Goal: Task Accomplishment & Management: Manage account settings

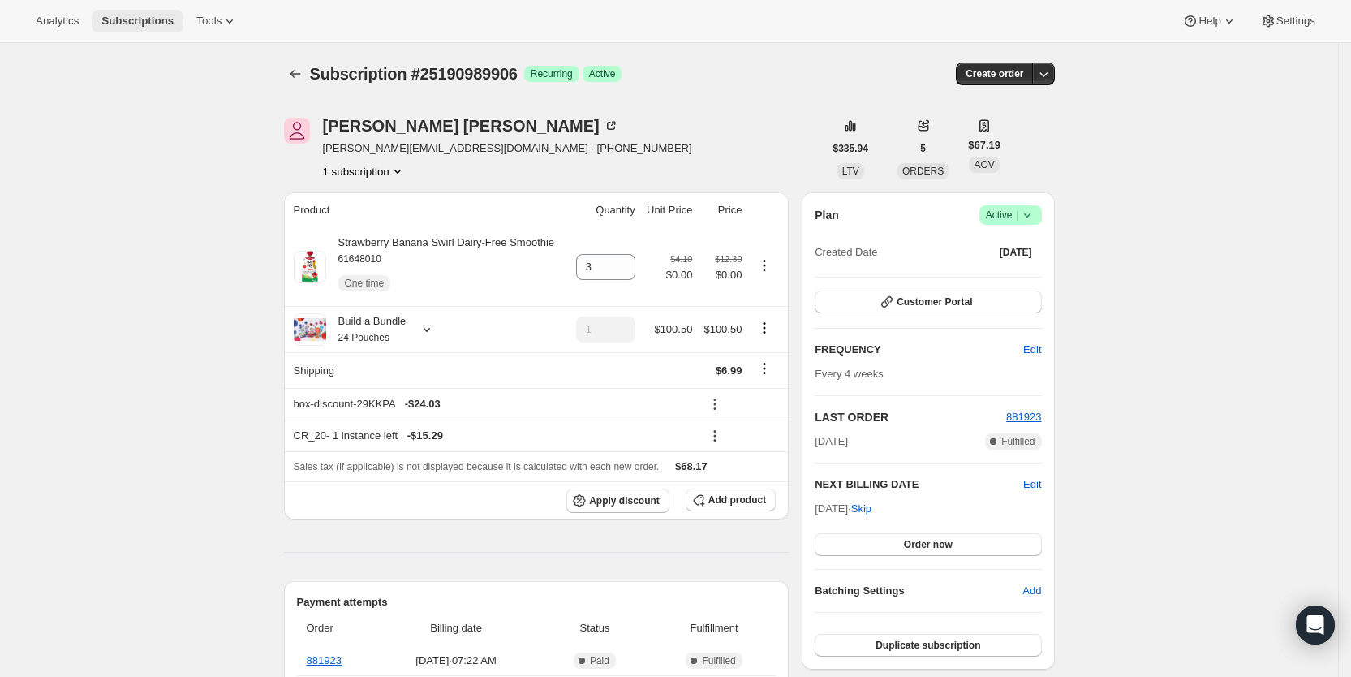
scroll to position [588, 0]
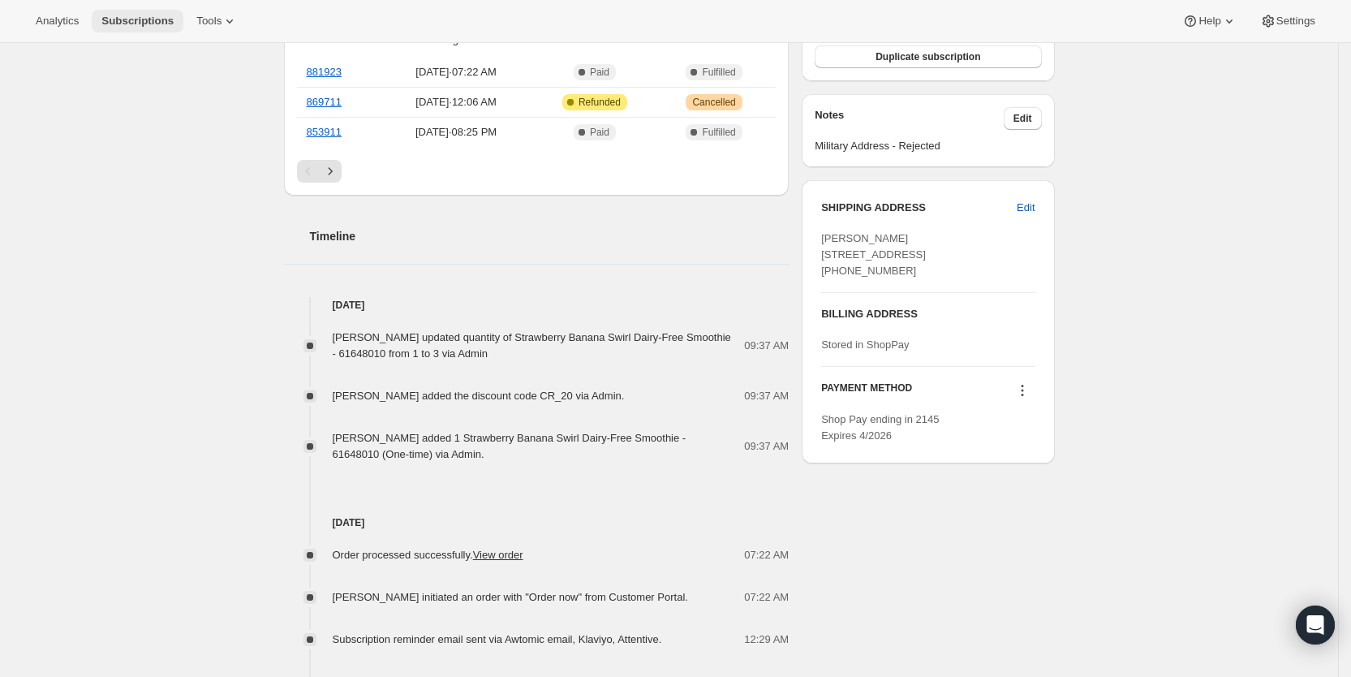
drag, startPoint x: 144, startPoint y: 23, endPoint x: 174, endPoint y: 24, distance: 30.0
click at [144, 23] on span "Subscriptions" at bounding box center [137, 21] width 72 height 13
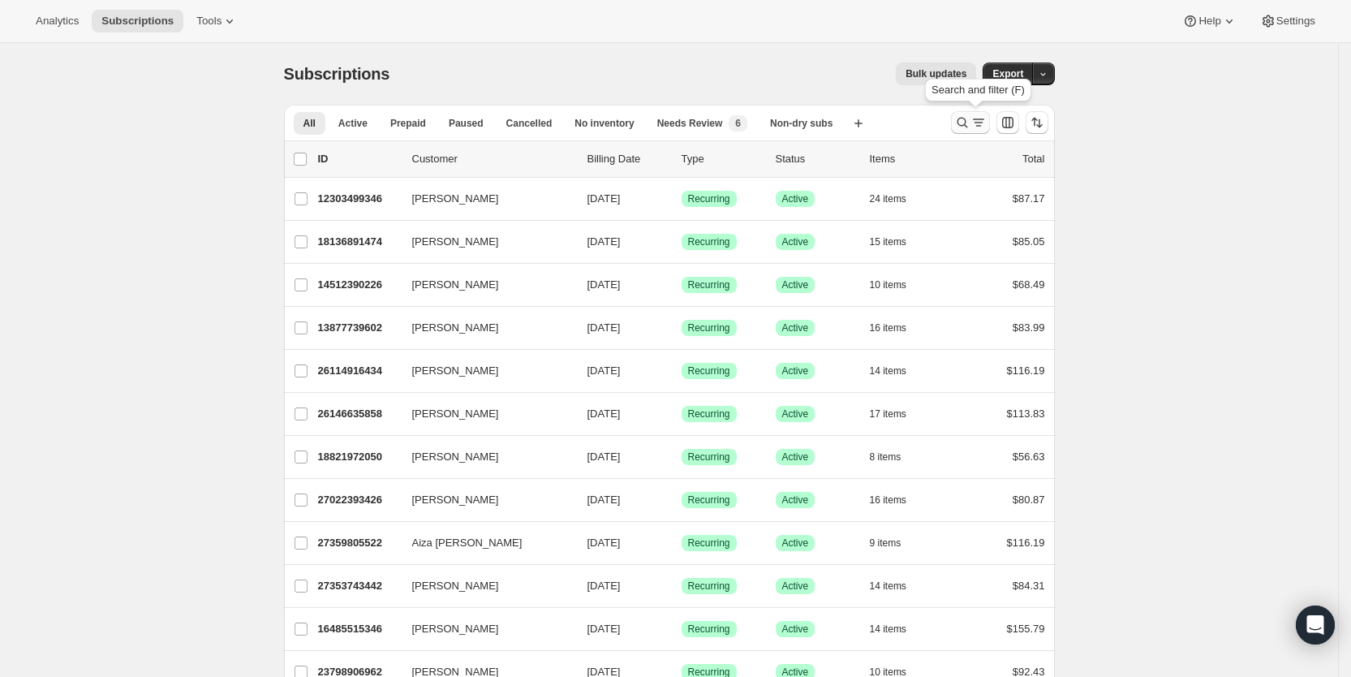
click at [971, 120] on icon "Search and filter results" at bounding box center [963, 122] width 16 height 16
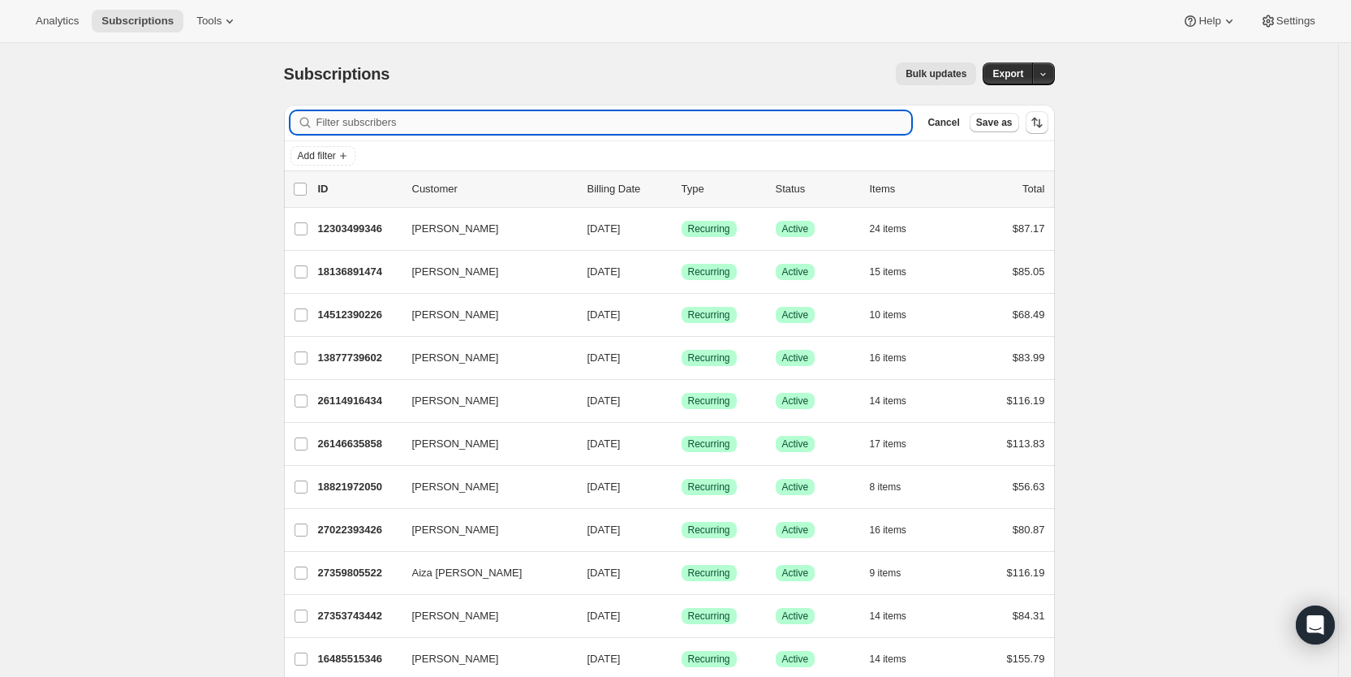
type input "889806"
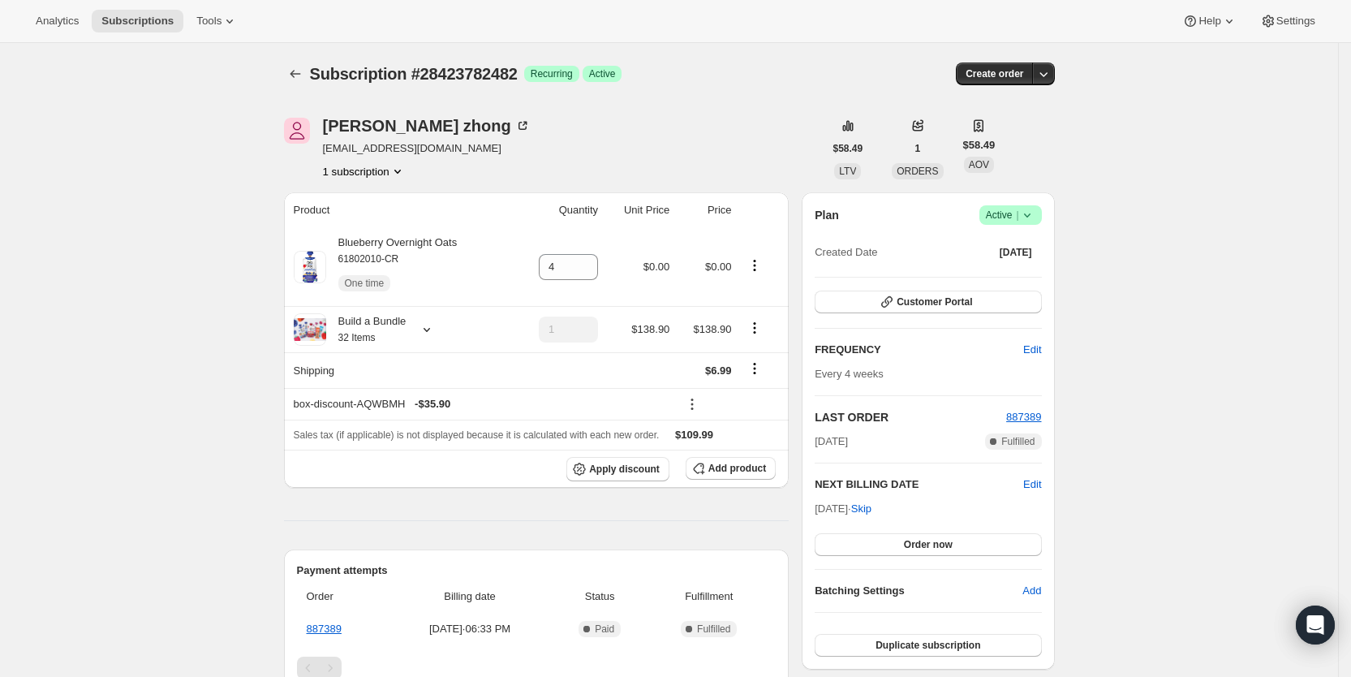
scroll to position [342, 0]
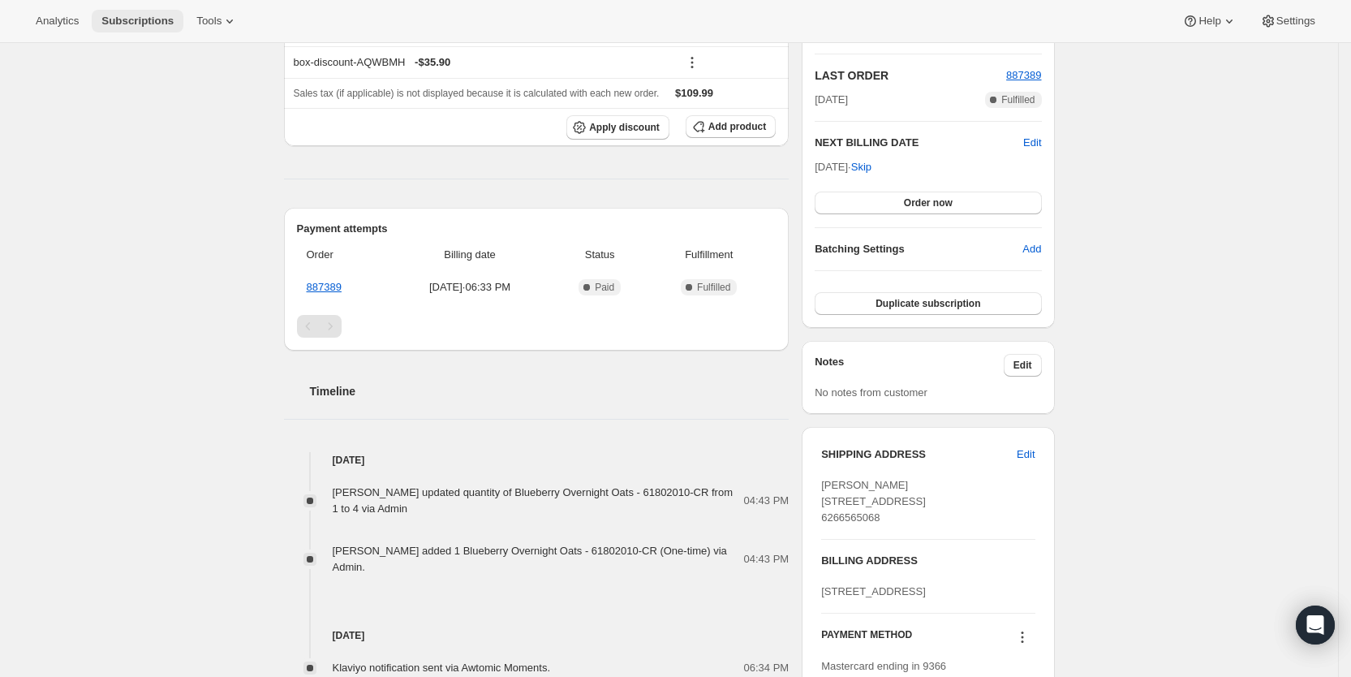
click at [129, 16] on span "Subscriptions" at bounding box center [137, 21] width 72 height 13
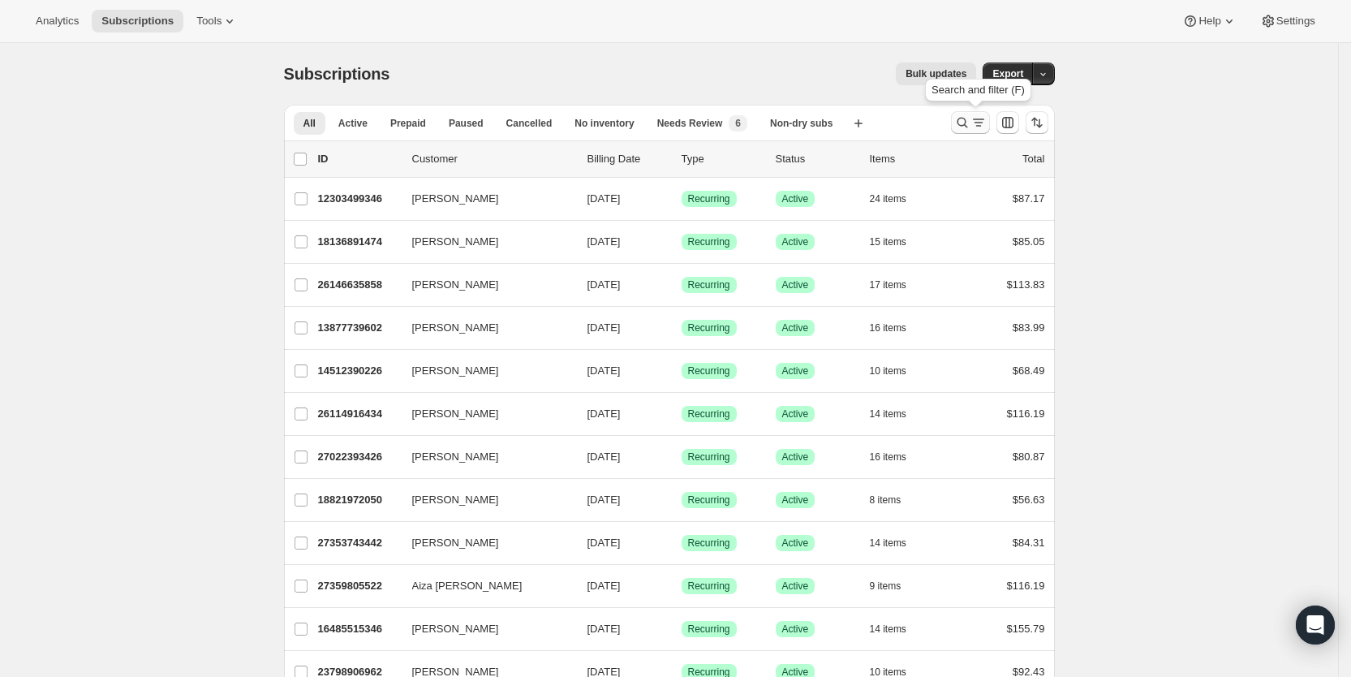
click at [981, 126] on icon "Search and filter results" at bounding box center [979, 126] width 6 height 2
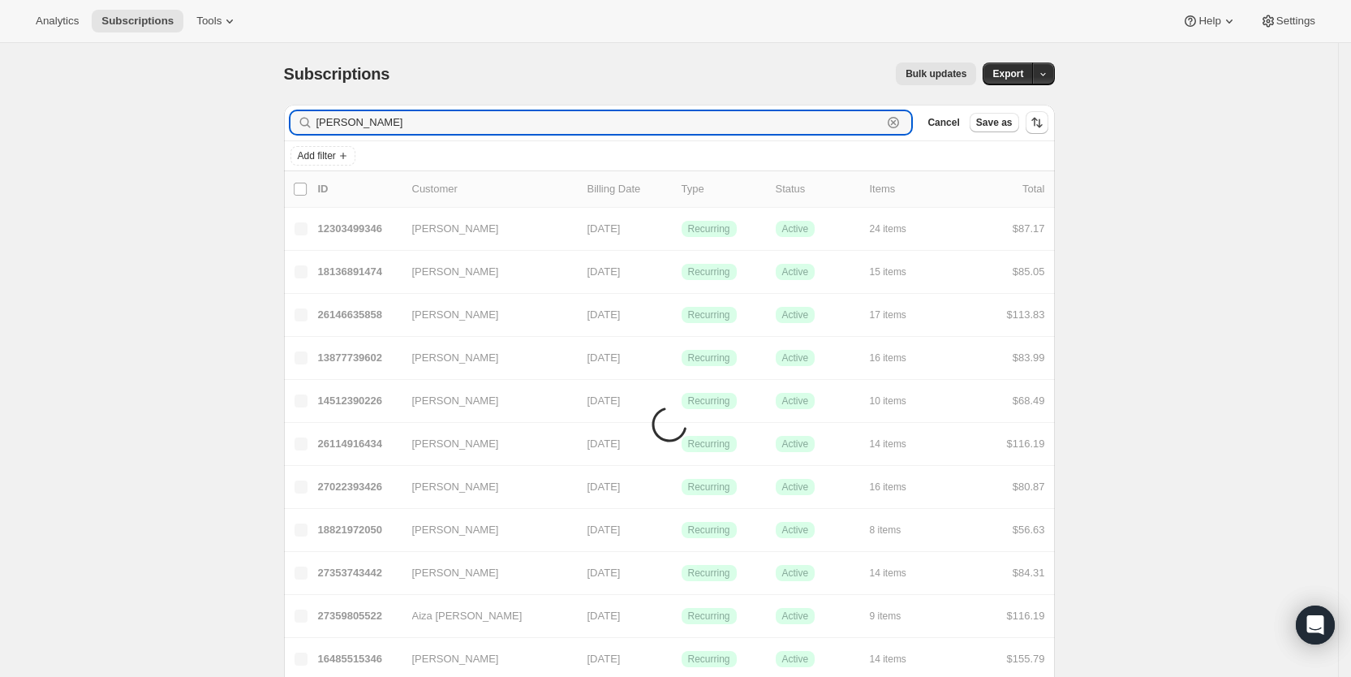
type input "heidi sperling"
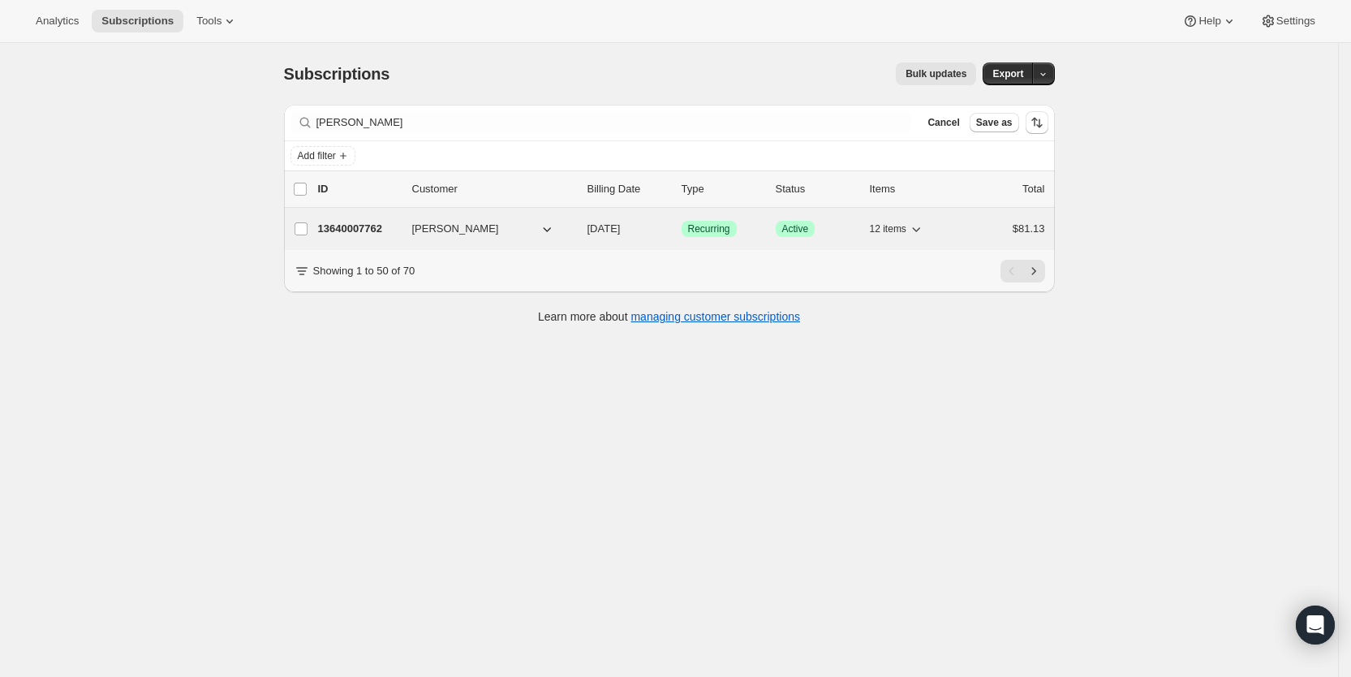
click at [621, 224] on span "09/13/2025" at bounding box center [604, 228] width 33 height 12
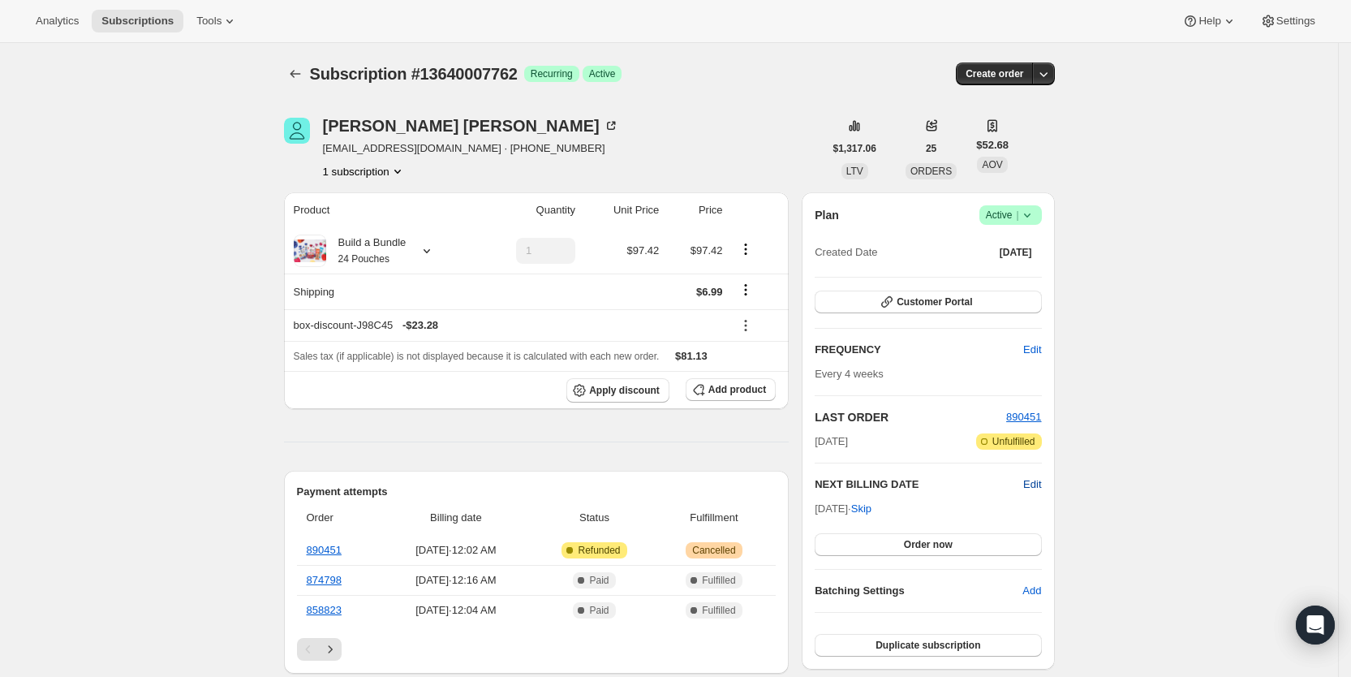
click at [1041, 485] on span "Edit" at bounding box center [1033, 484] width 18 height 16
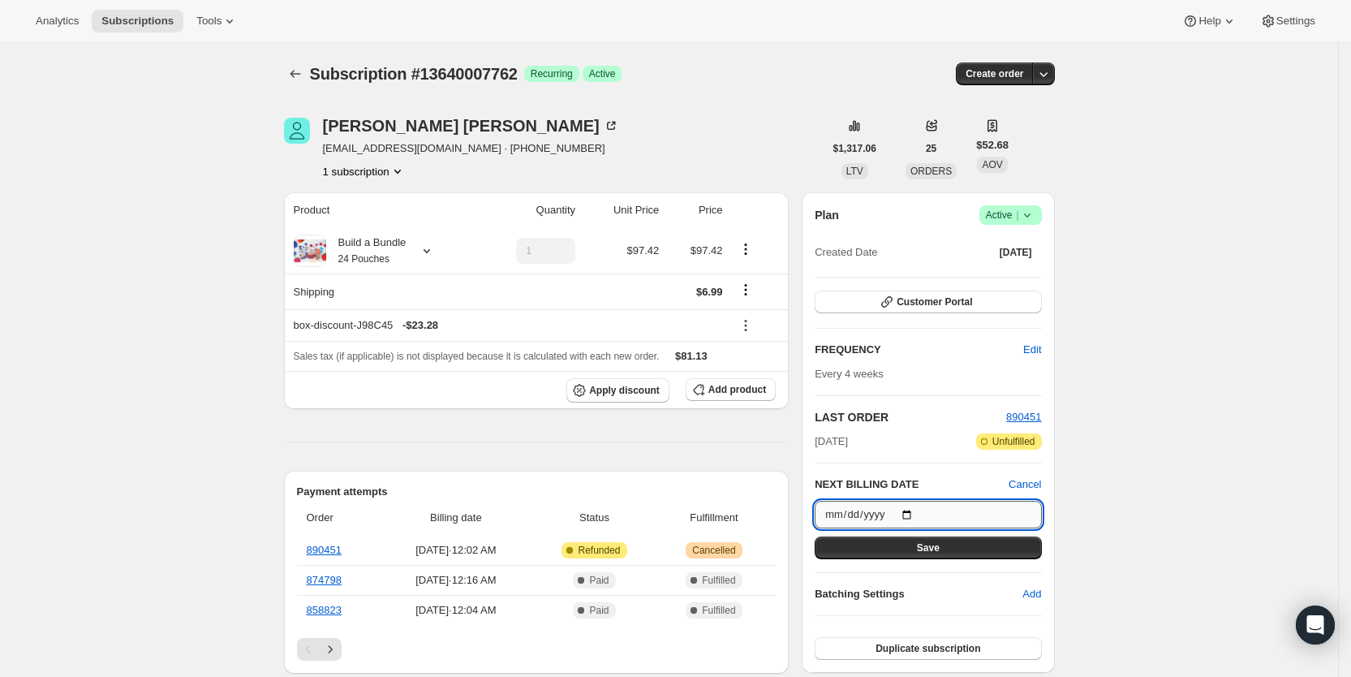
click at [918, 515] on input "2025-09-13" at bounding box center [928, 515] width 226 height 28
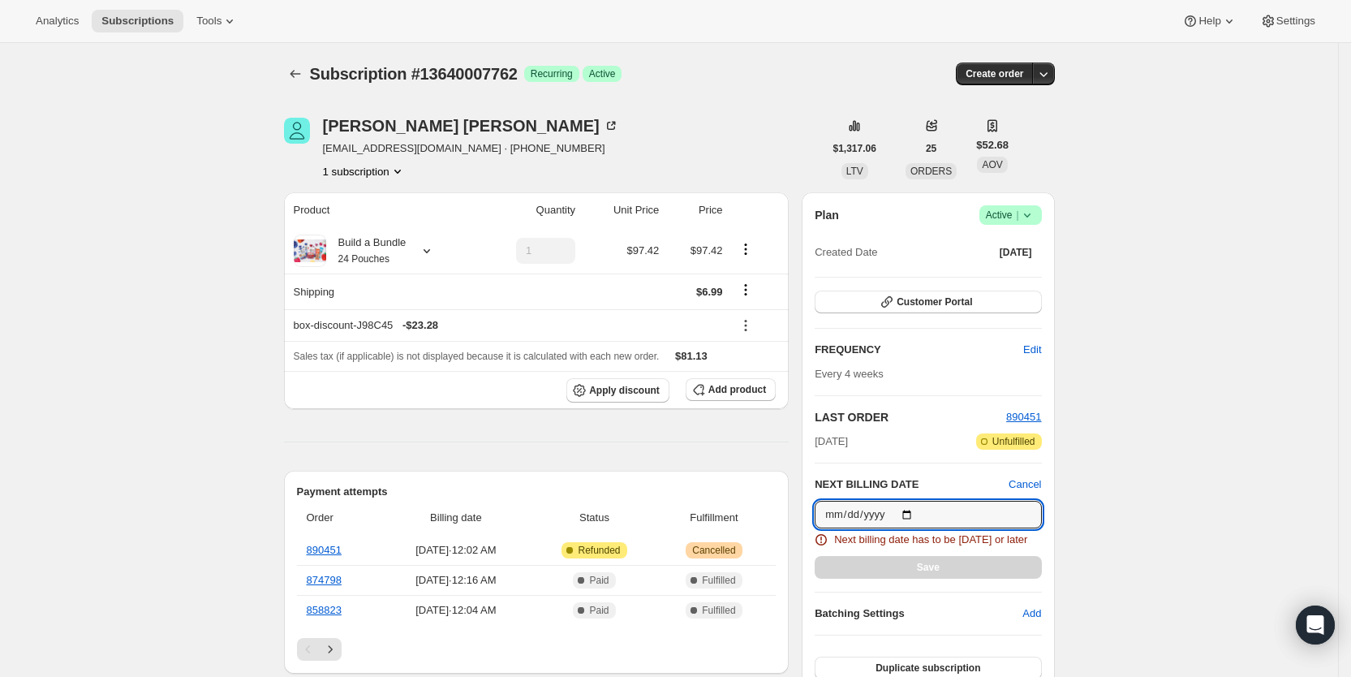
type input "2025-08-29"
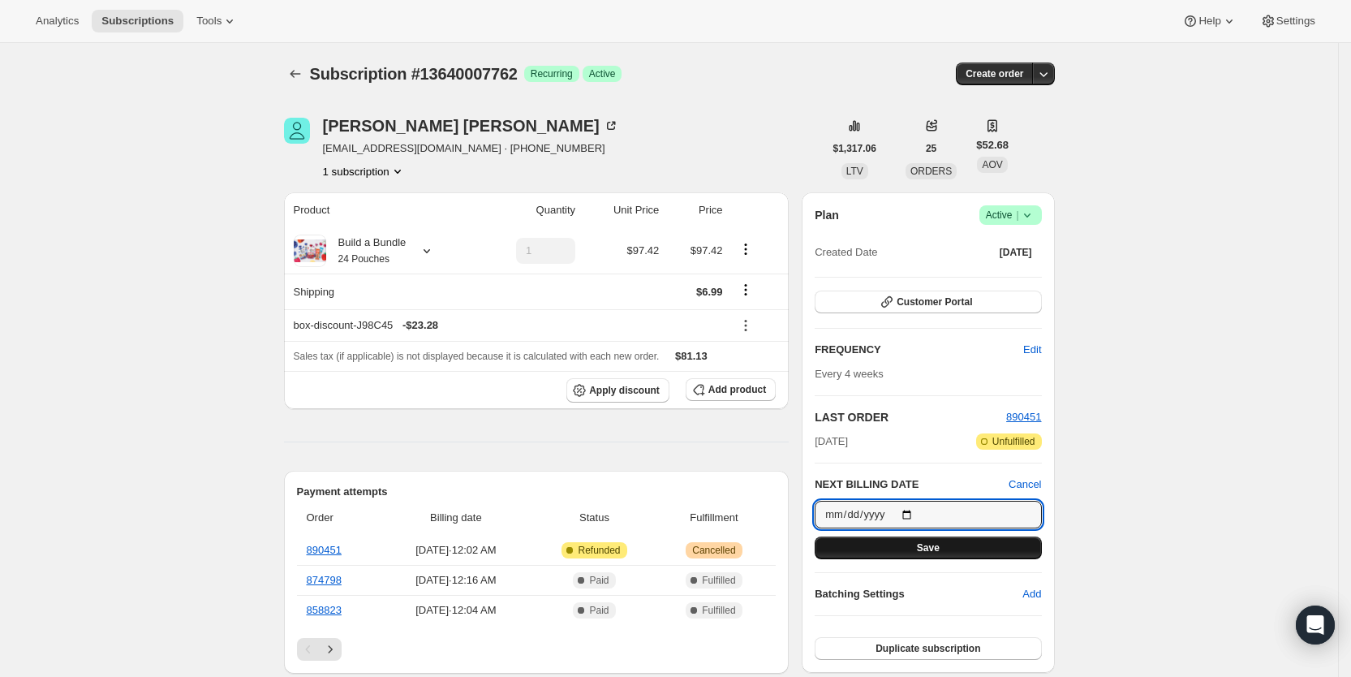
click at [940, 548] on span "Save" at bounding box center [928, 547] width 23 height 13
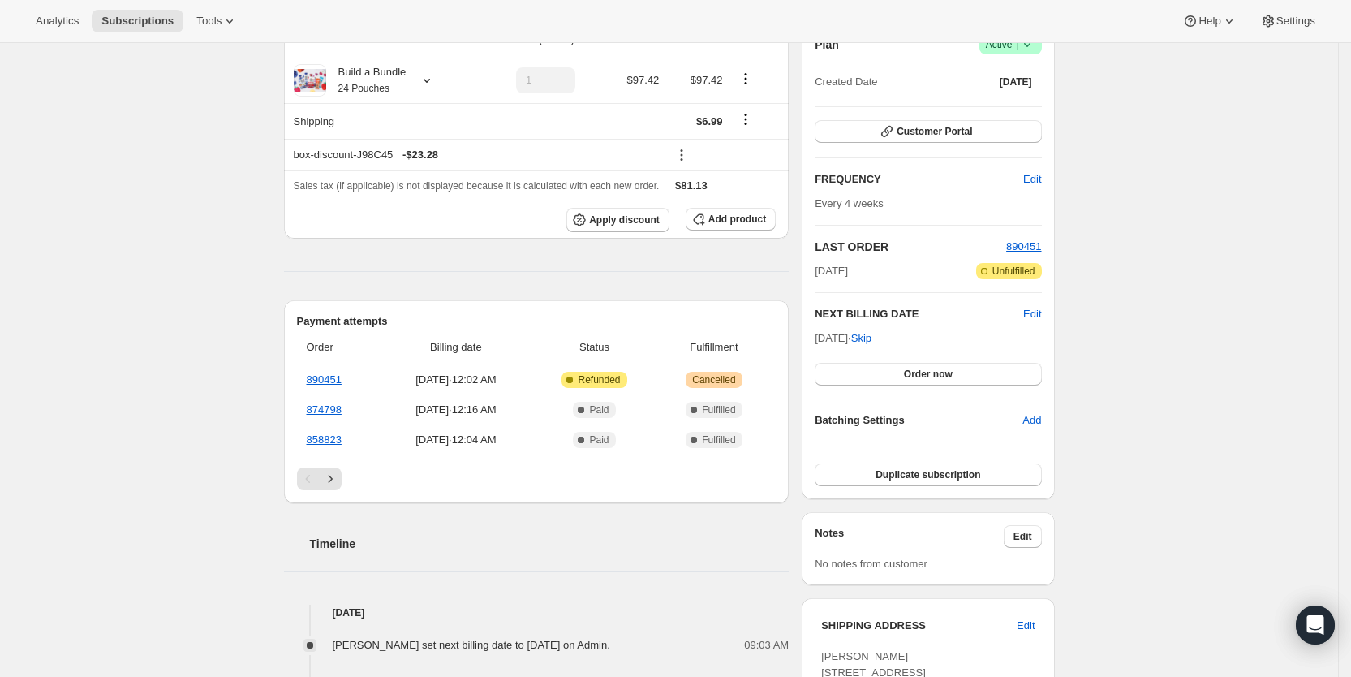
scroll to position [248, 0]
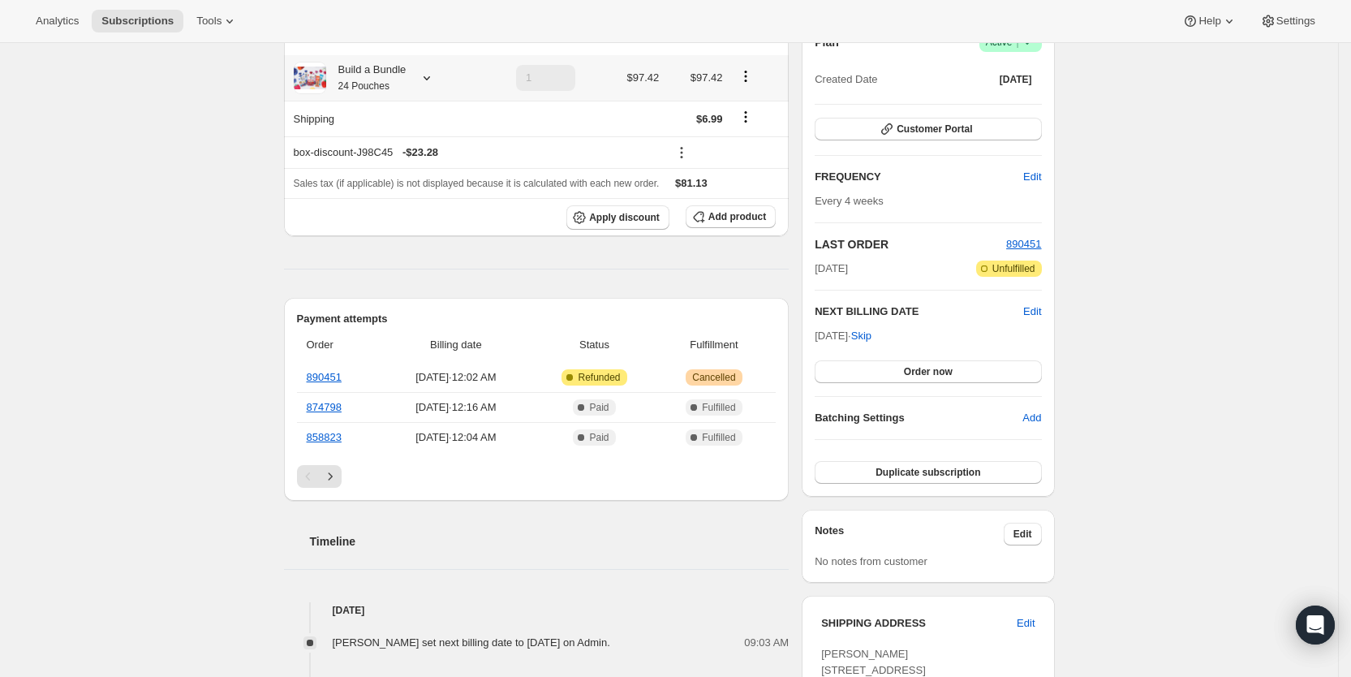
click at [432, 75] on icon at bounding box center [427, 78] width 16 height 16
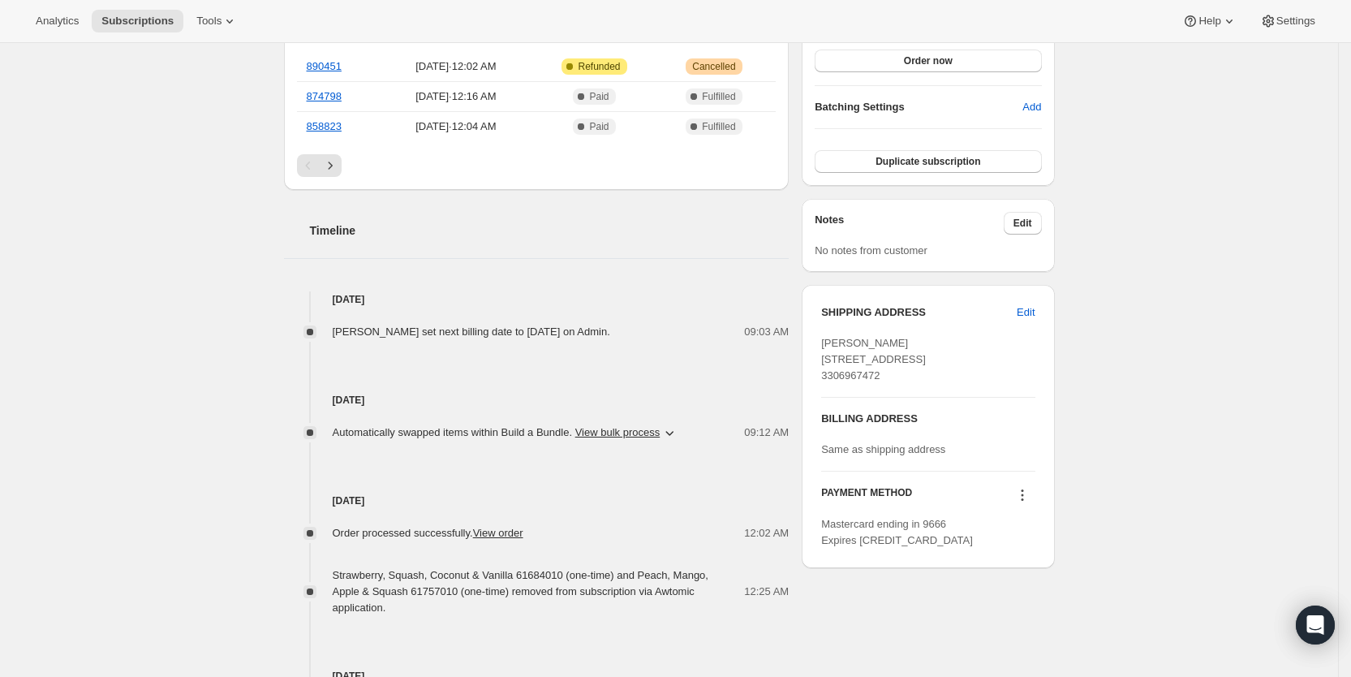
scroll to position [584, 0]
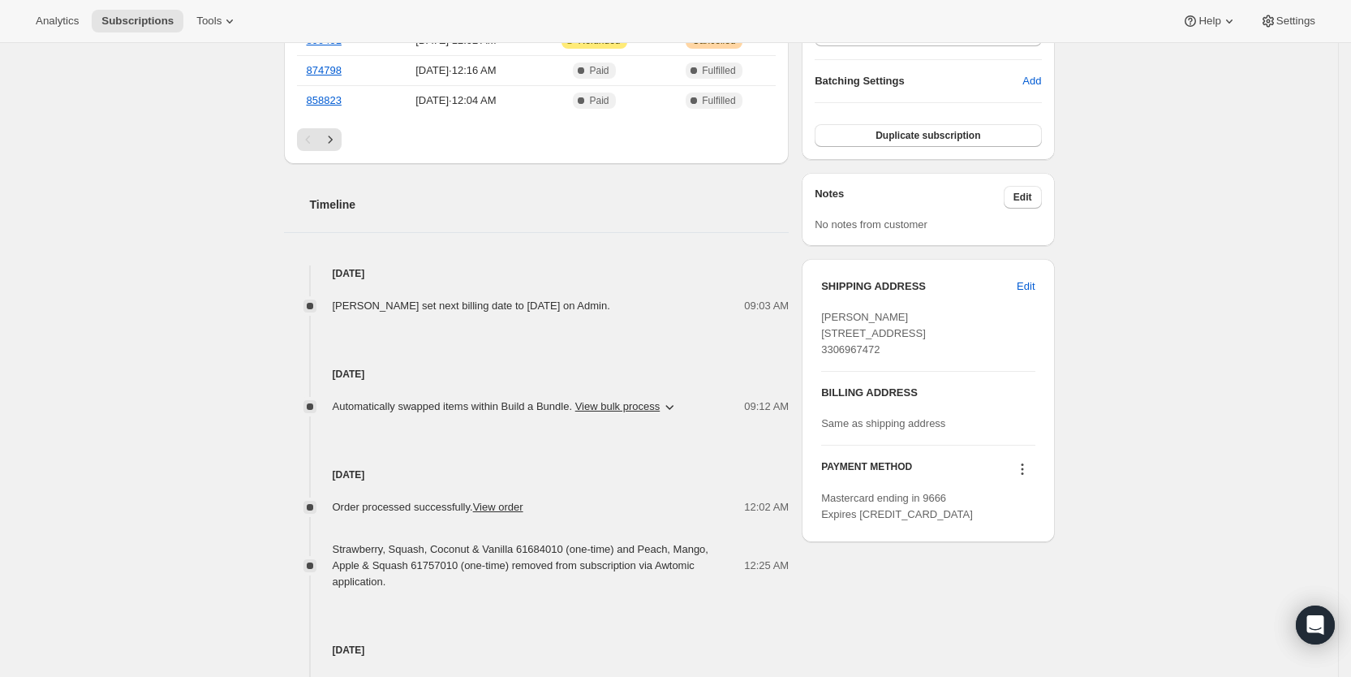
drag, startPoint x: 1337, startPoint y: 331, endPoint x: 1337, endPoint y: 369, distance: 37.3
click at [1337, 369] on div "Subscription #13640007762. This page is ready Subscription #13640007762 Success…" at bounding box center [669, 191] width 1338 height 1464
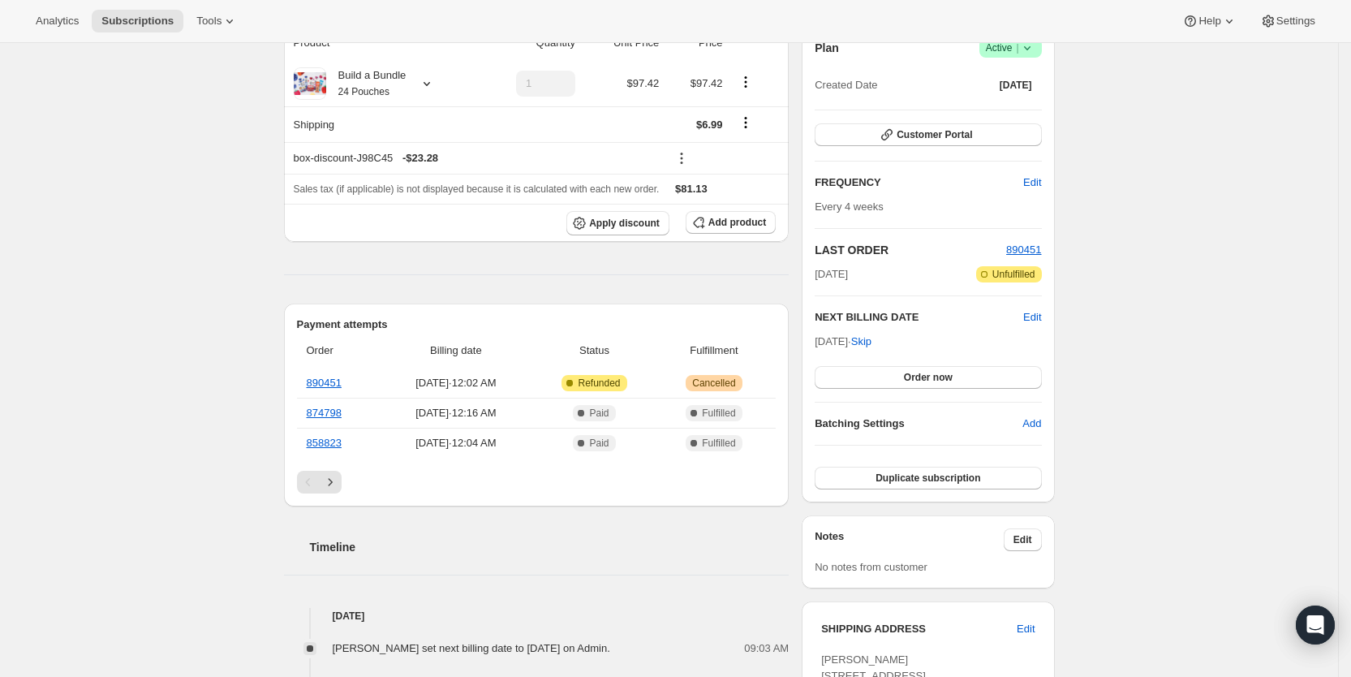
scroll to position [239, 0]
click at [327, 416] on link "874798" at bounding box center [324, 415] width 35 height 12
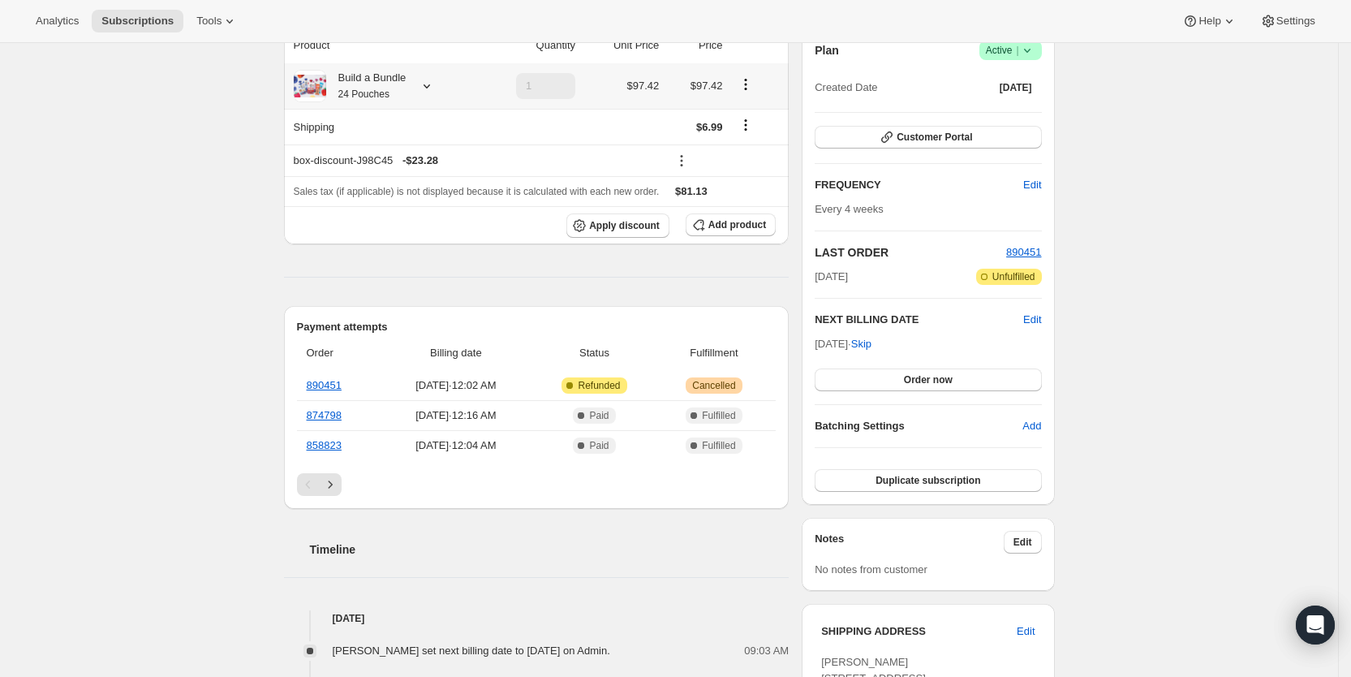
click at [424, 88] on icon at bounding box center [427, 86] width 16 height 16
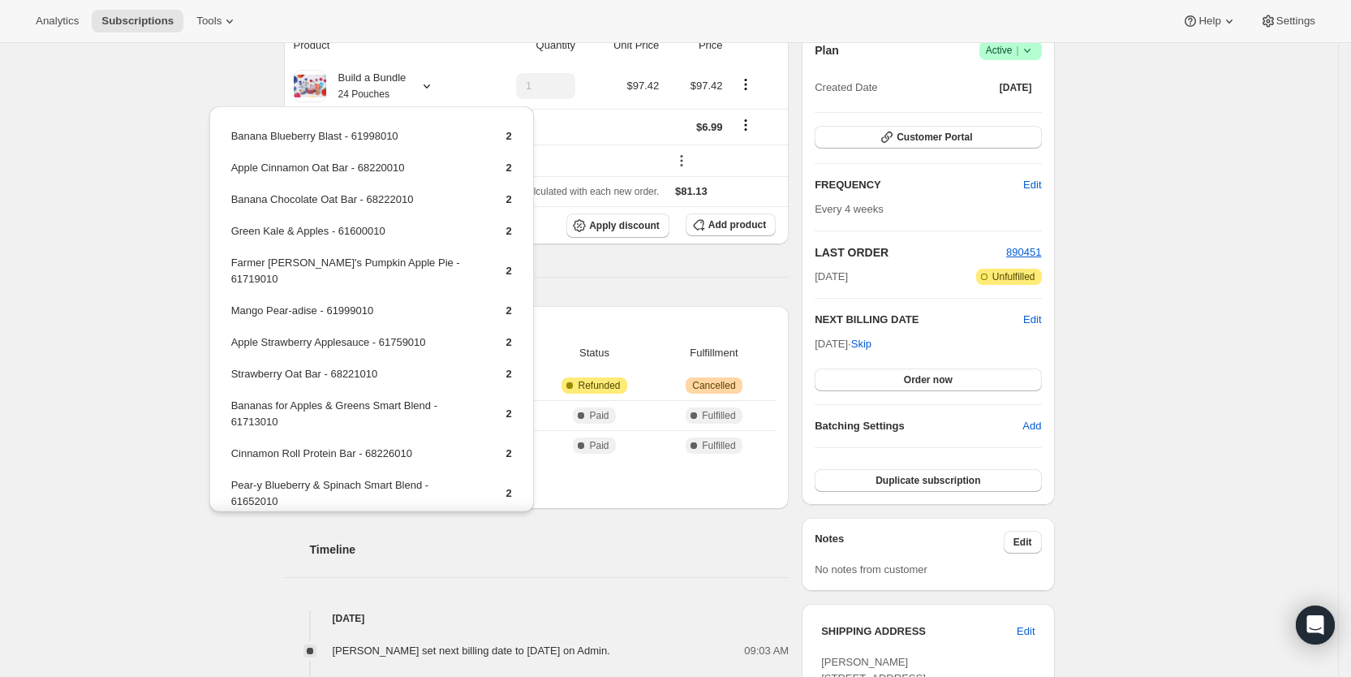
click at [127, 170] on div "Subscription #13640007762. This page is ready Subscription #13640007762 Success…" at bounding box center [669, 536] width 1338 height 1464
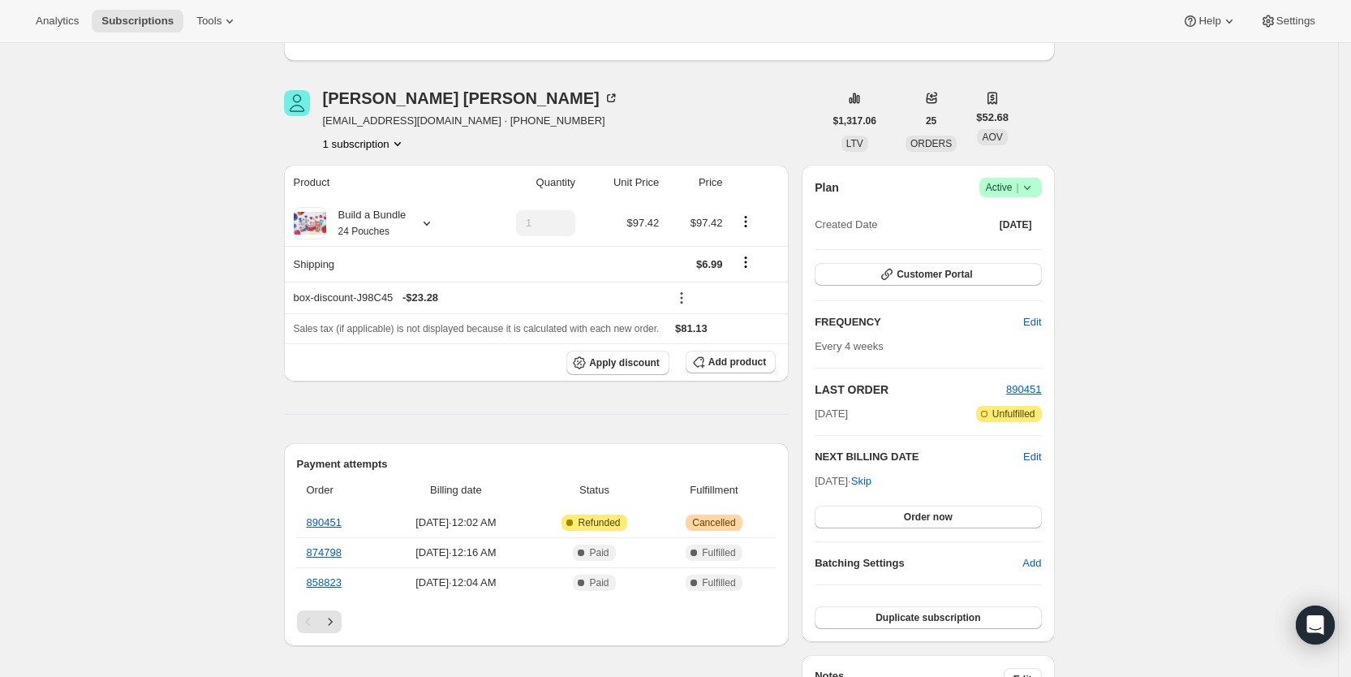
scroll to position [0, 0]
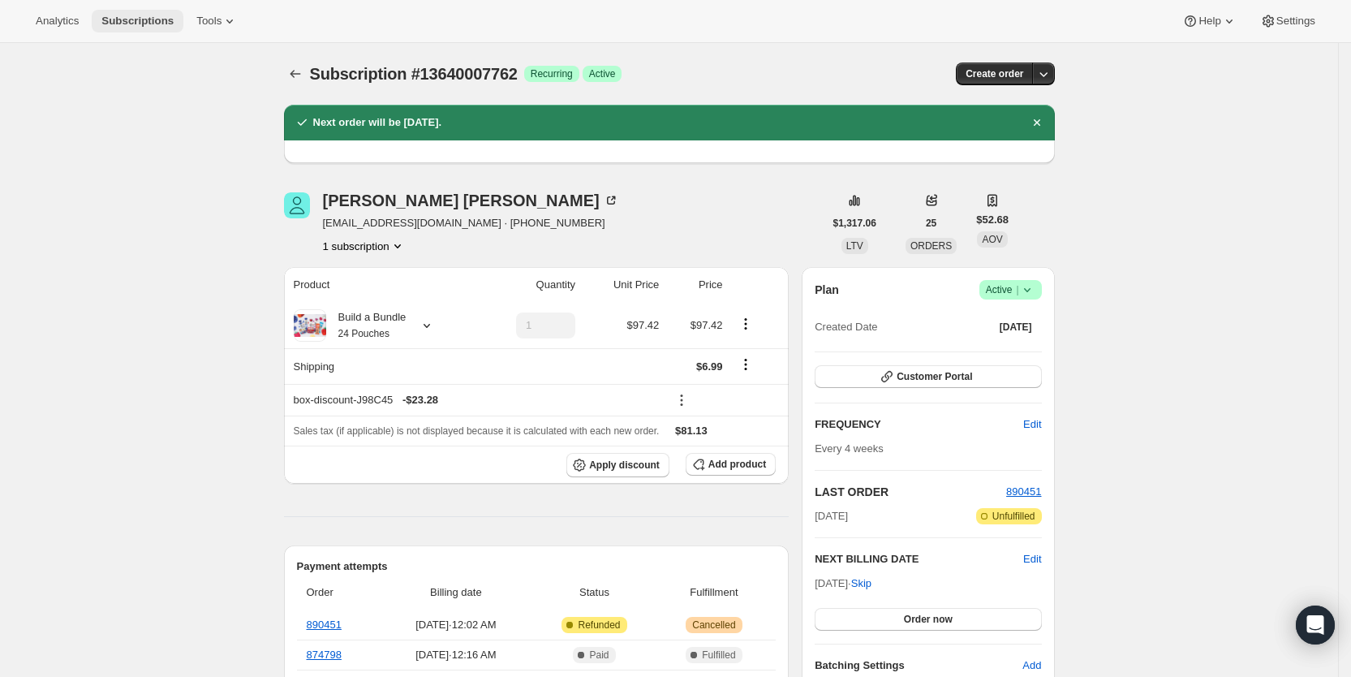
click at [124, 19] on span "Subscriptions" at bounding box center [137, 21] width 72 height 13
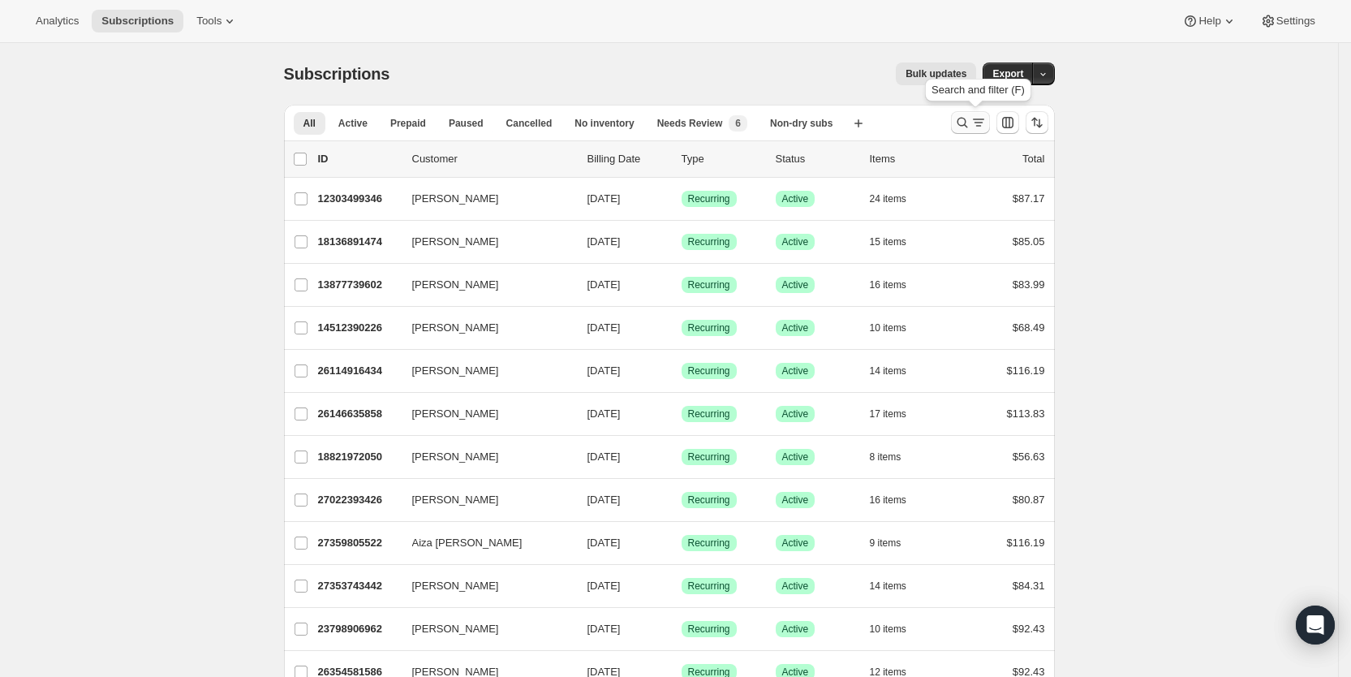
click at [981, 121] on icon "Search and filter results" at bounding box center [979, 122] width 16 height 16
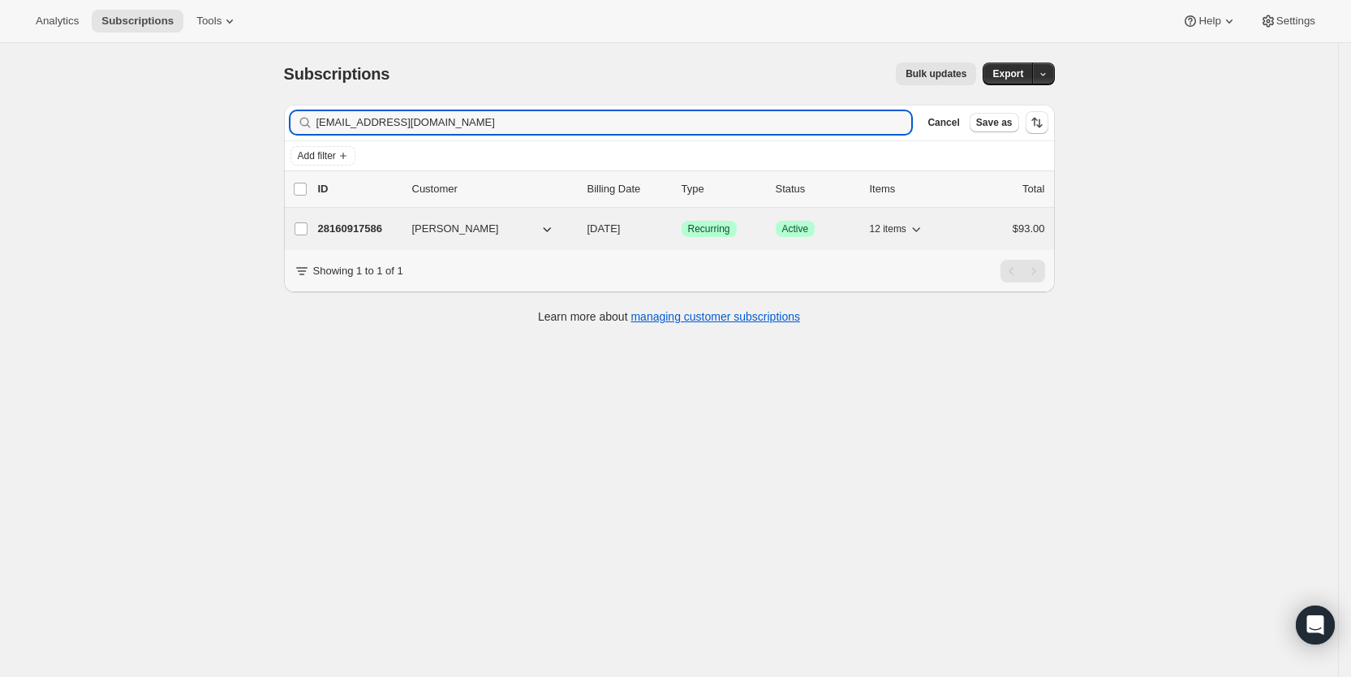
type input "[EMAIL_ADDRESS][DOMAIN_NAME]"
click at [613, 228] on span "08/29/2025" at bounding box center [604, 228] width 33 height 12
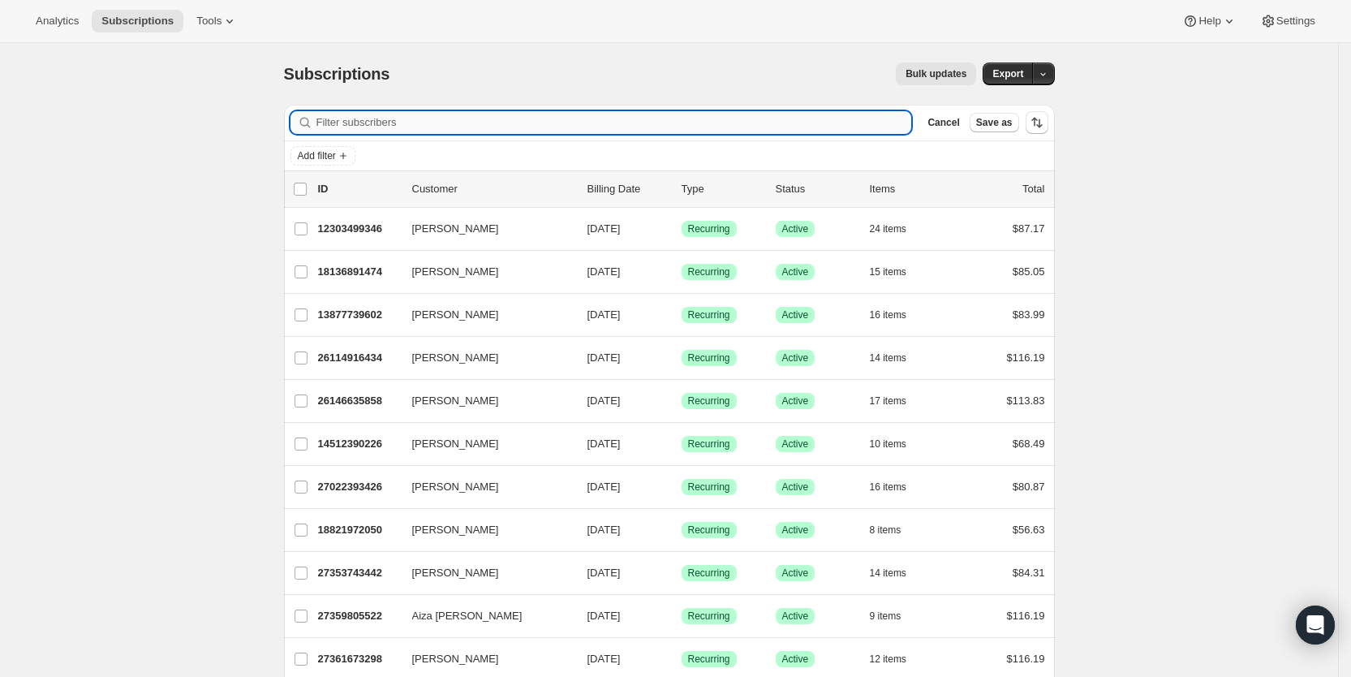
drag, startPoint x: 0, startPoint y: 0, endPoint x: 424, endPoint y: 114, distance: 438.7
click at [424, 114] on input "Filter subscribers" at bounding box center [615, 122] width 596 height 23
paste input "[EMAIL_ADDRESS][DOMAIN_NAME]"
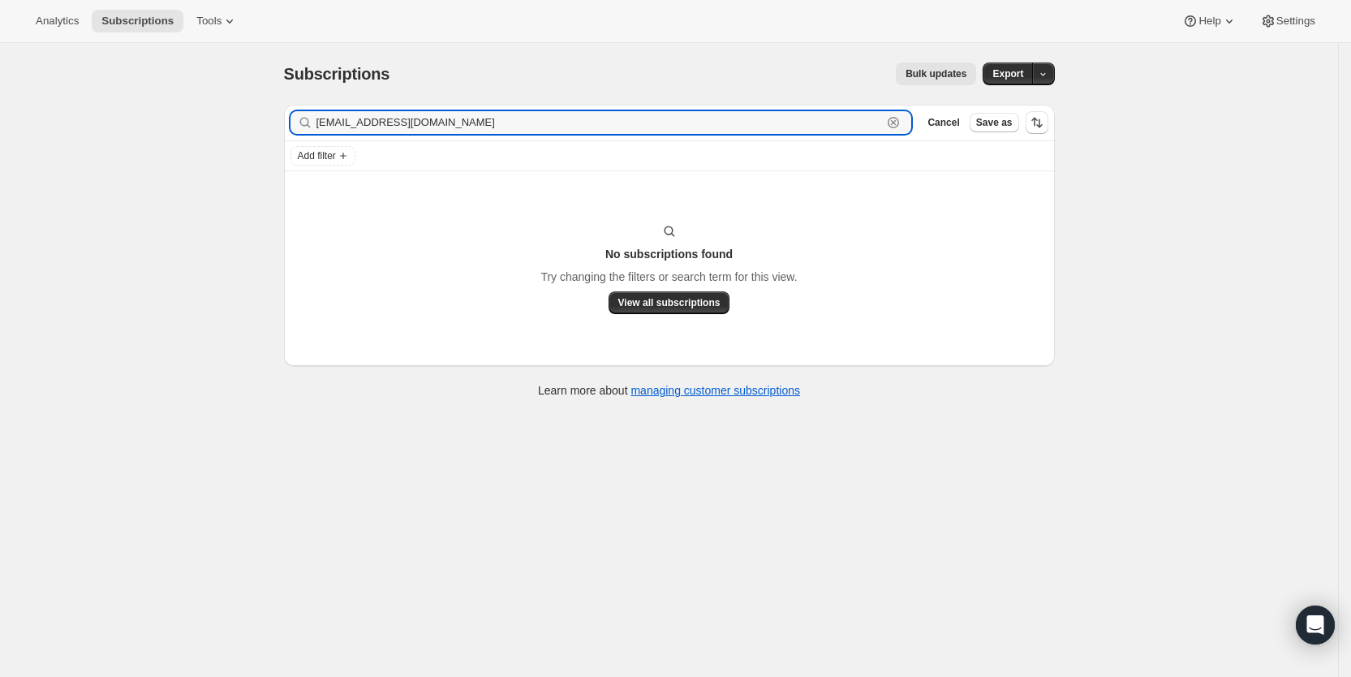
type input "[EMAIL_ADDRESS][DOMAIN_NAME]"
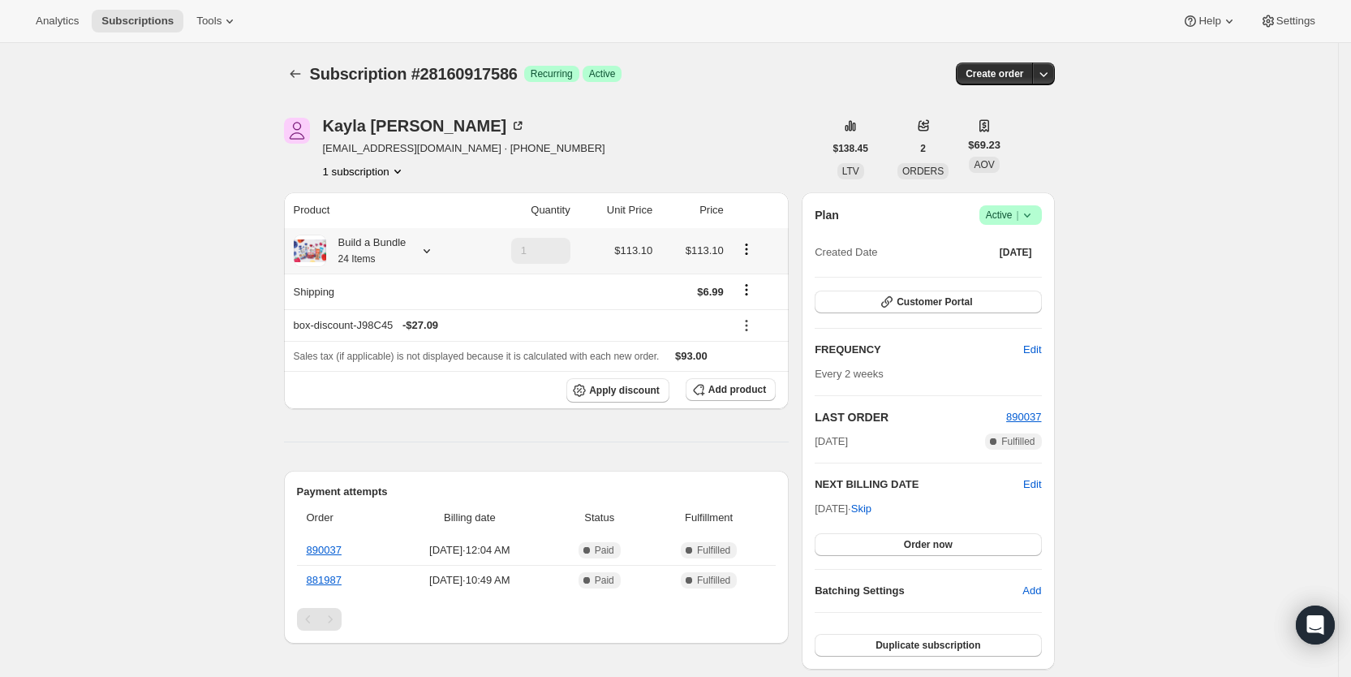
click at [428, 255] on icon at bounding box center [427, 251] width 16 height 16
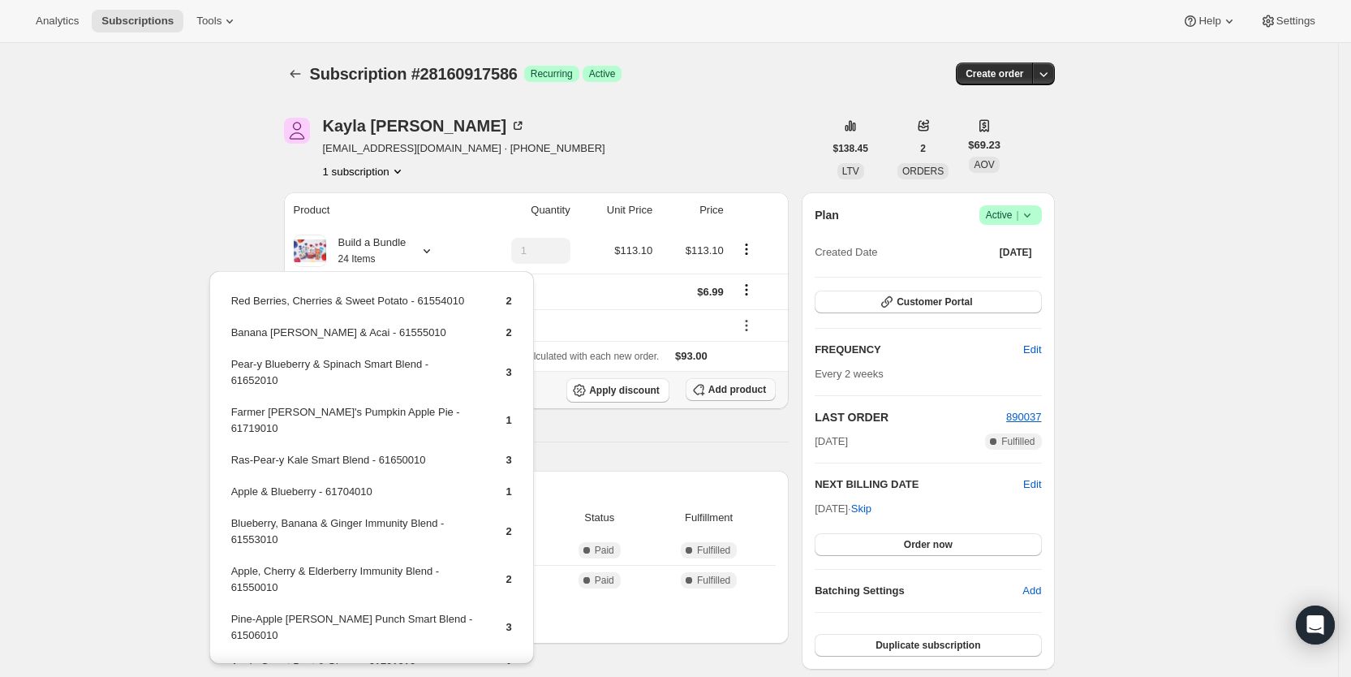
click at [756, 391] on span "Add product" at bounding box center [738, 389] width 58 height 13
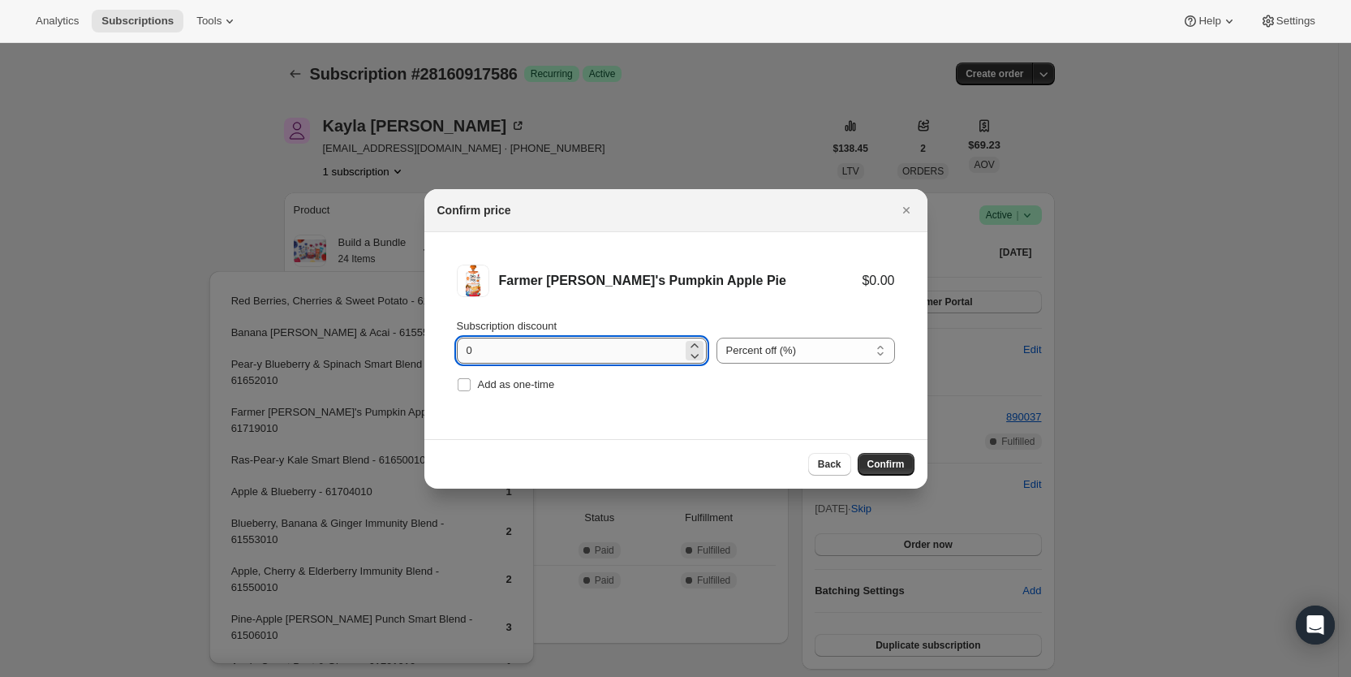
drag, startPoint x: 458, startPoint y: 356, endPoint x: 483, endPoint y: 357, distance: 25.2
click at [483, 357] on input "0" at bounding box center [570, 351] width 226 height 26
type input "100"
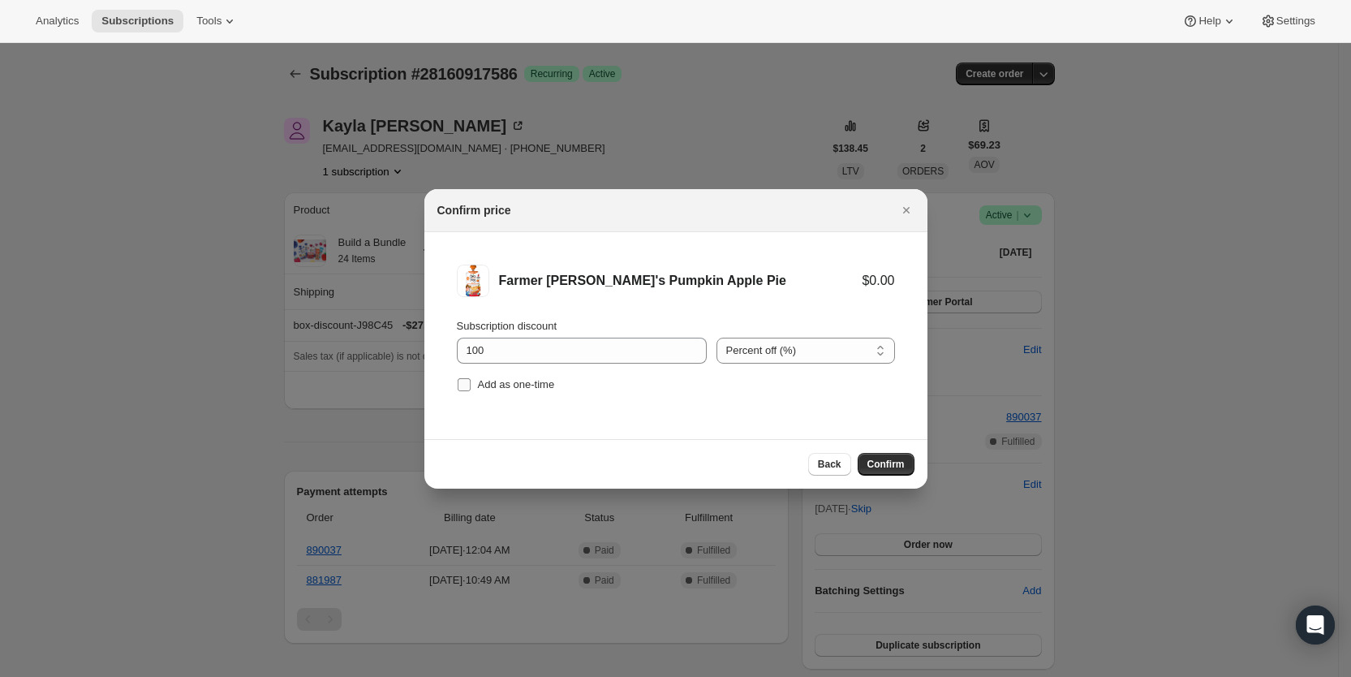
click at [460, 381] on input "Add as one-time" at bounding box center [464, 384] width 13 height 13
checkbox input "true"
click at [895, 461] on span "Confirm" at bounding box center [886, 464] width 37 height 13
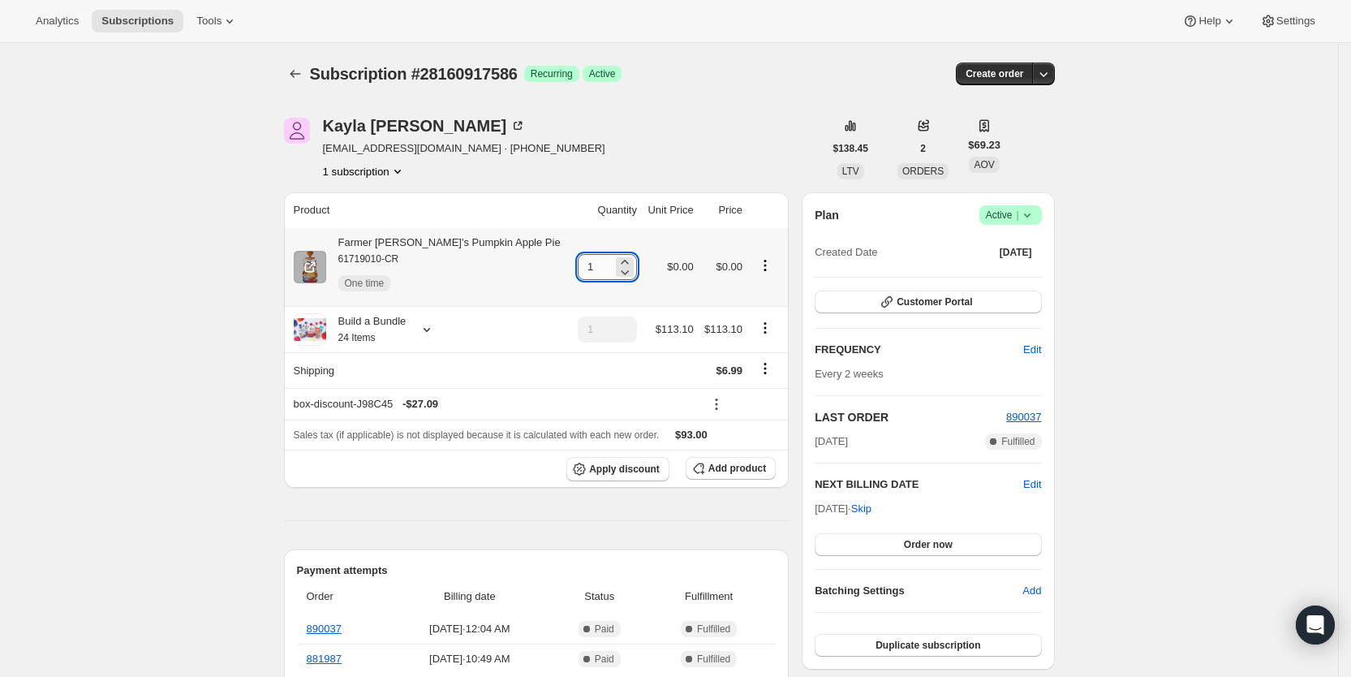
drag, startPoint x: 569, startPoint y: 266, endPoint x: 582, endPoint y: 268, distance: 13.1
click at [582, 268] on input "1" at bounding box center [595, 267] width 35 height 26
type input "3"
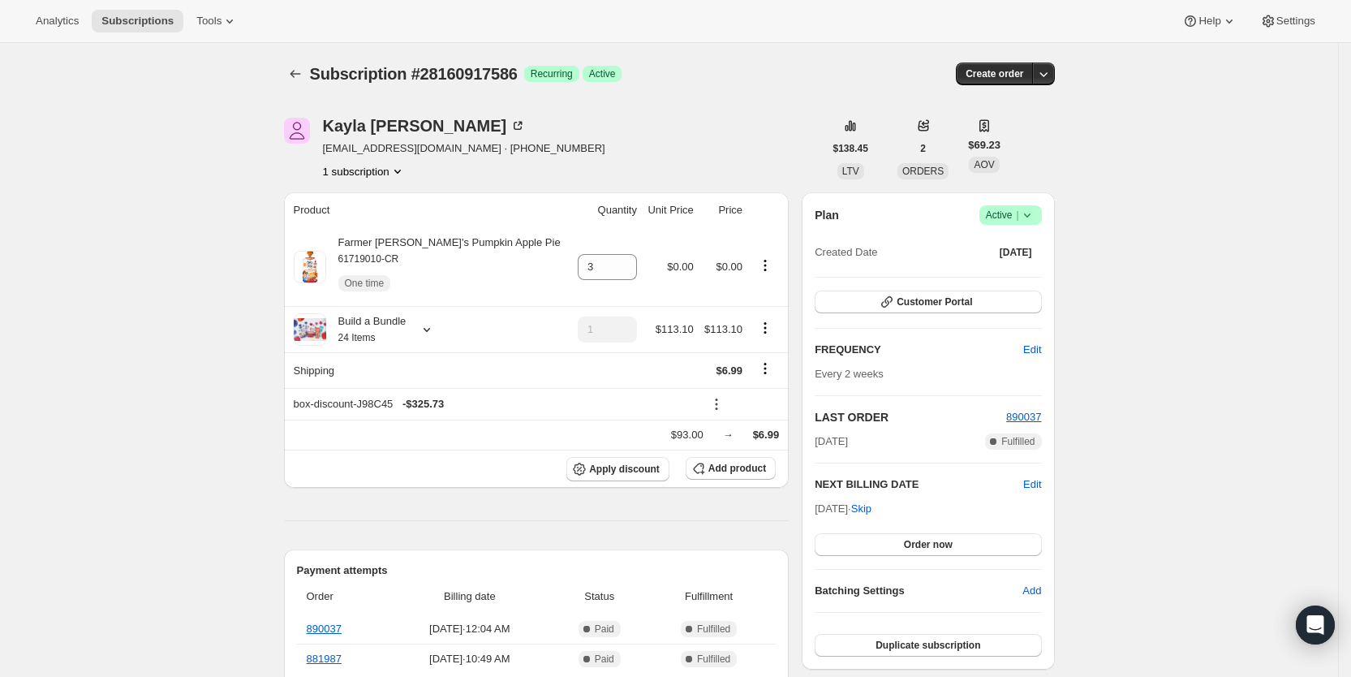
click at [777, 54] on div "Subscription #28160917586. This page is ready Subscription #28160917586 Success…" at bounding box center [669, 74] width 771 height 62
click at [149, 22] on span "Subscriptions" at bounding box center [137, 21] width 72 height 13
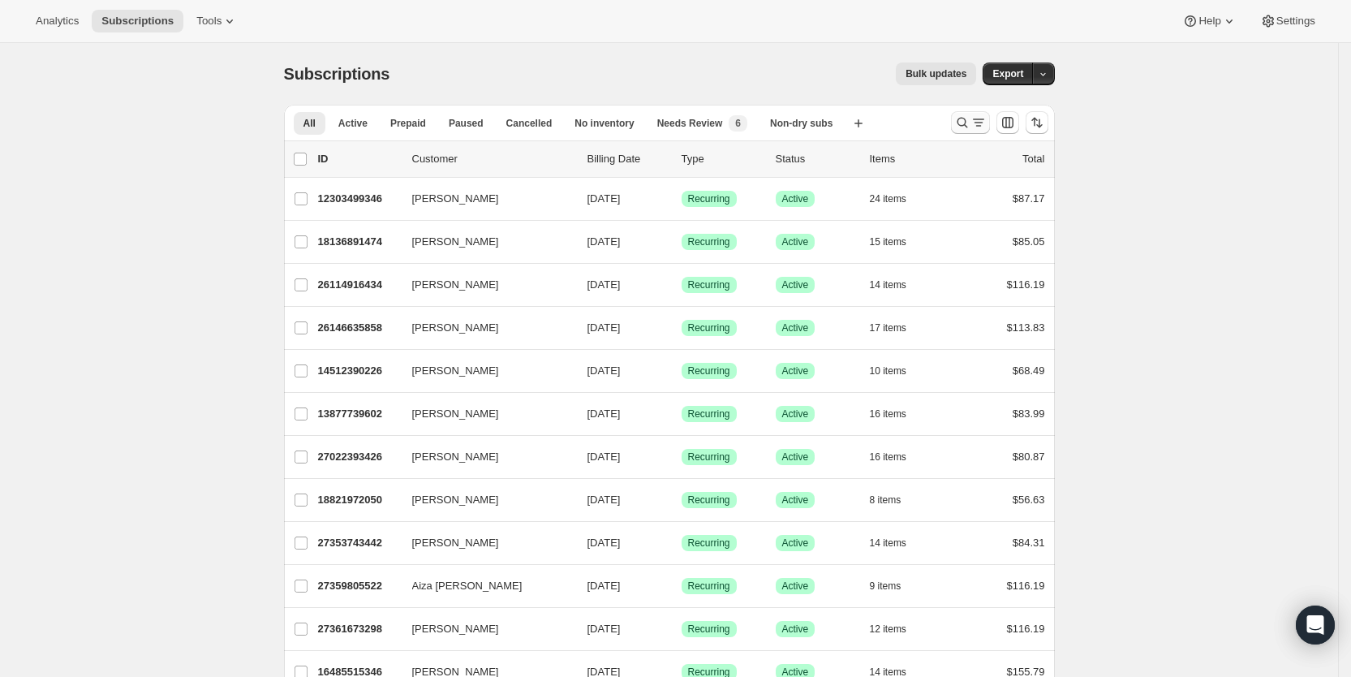
click at [987, 116] on icon "Search and filter results" at bounding box center [979, 122] width 16 height 16
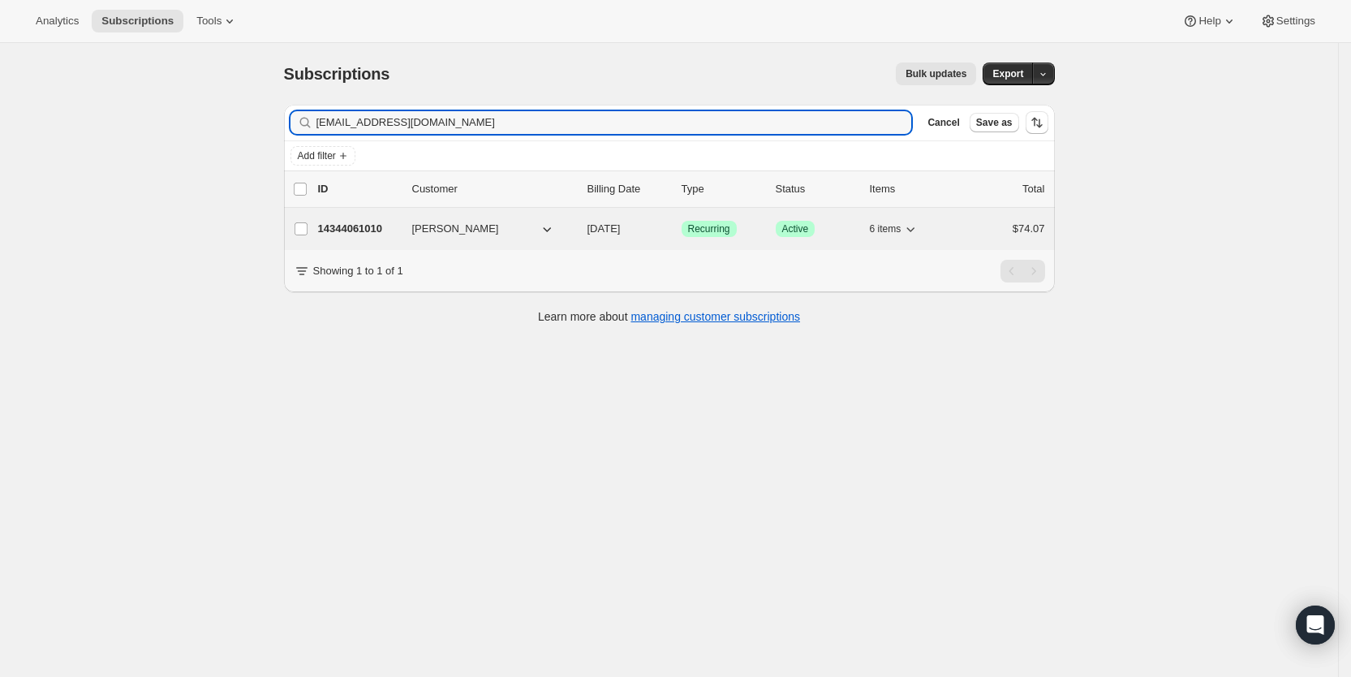
type input "tmnel11240@aol.com"
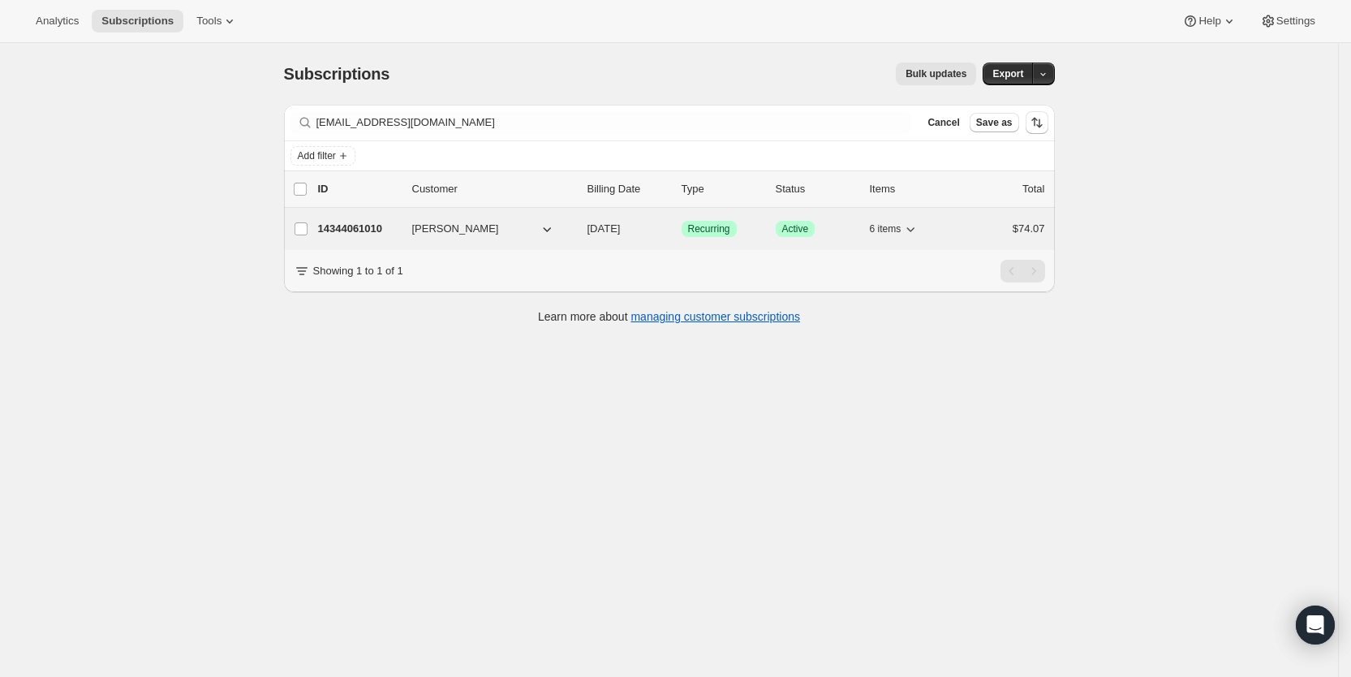
click at [620, 222] on span "09/19/2025" at bounding box center [604, 228] width 33 height 12
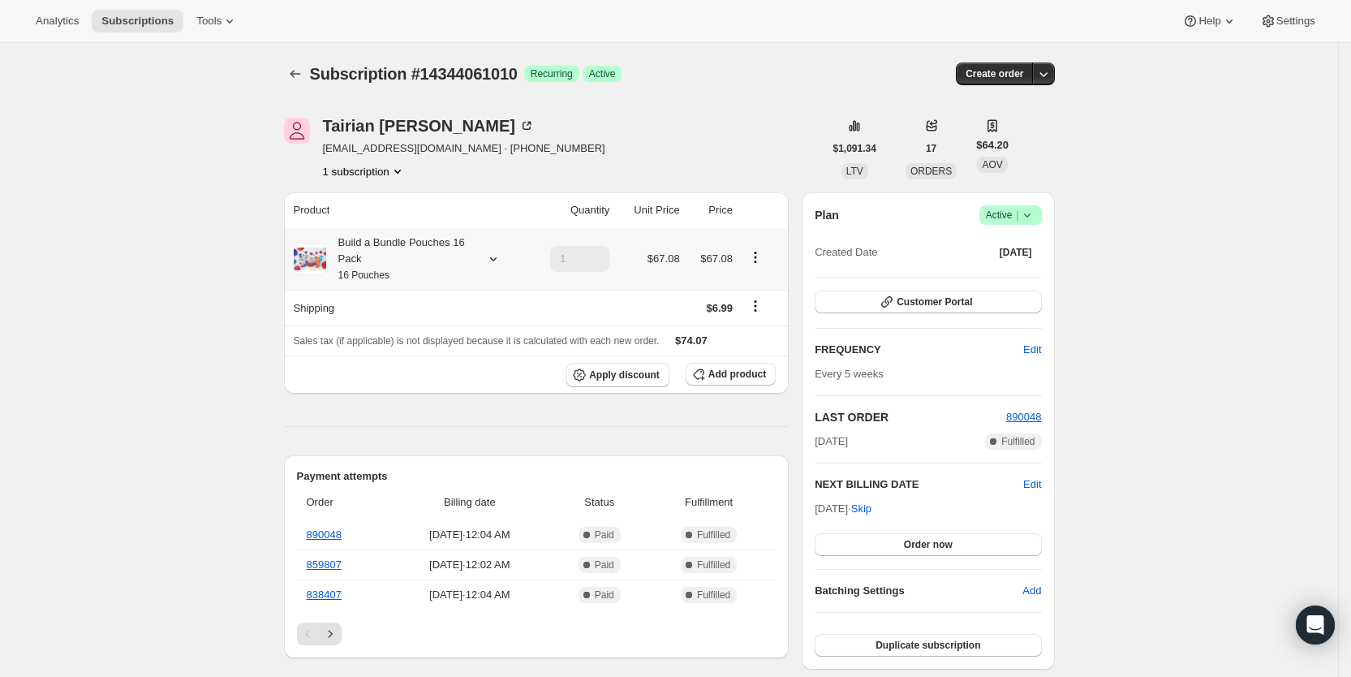
click at [496, 260] on icon at bounding box center [492, 259] width 6 height 4
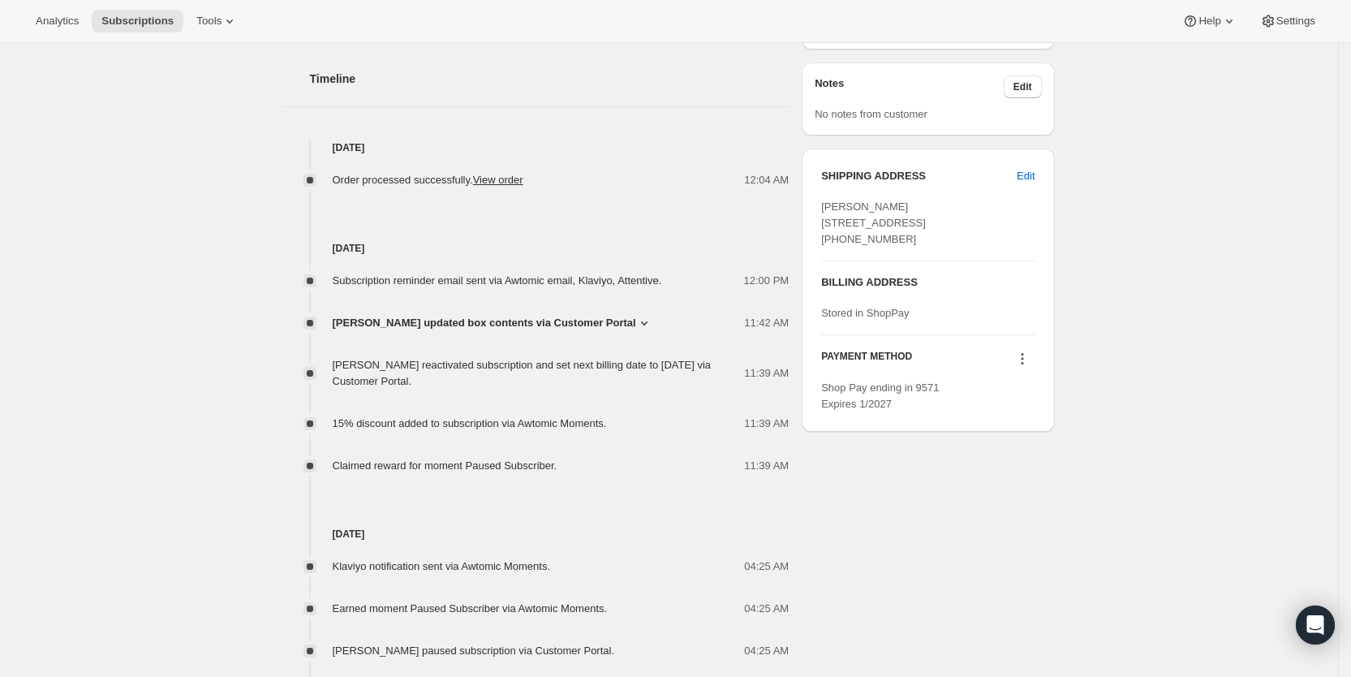
scroll to position [638, 0]
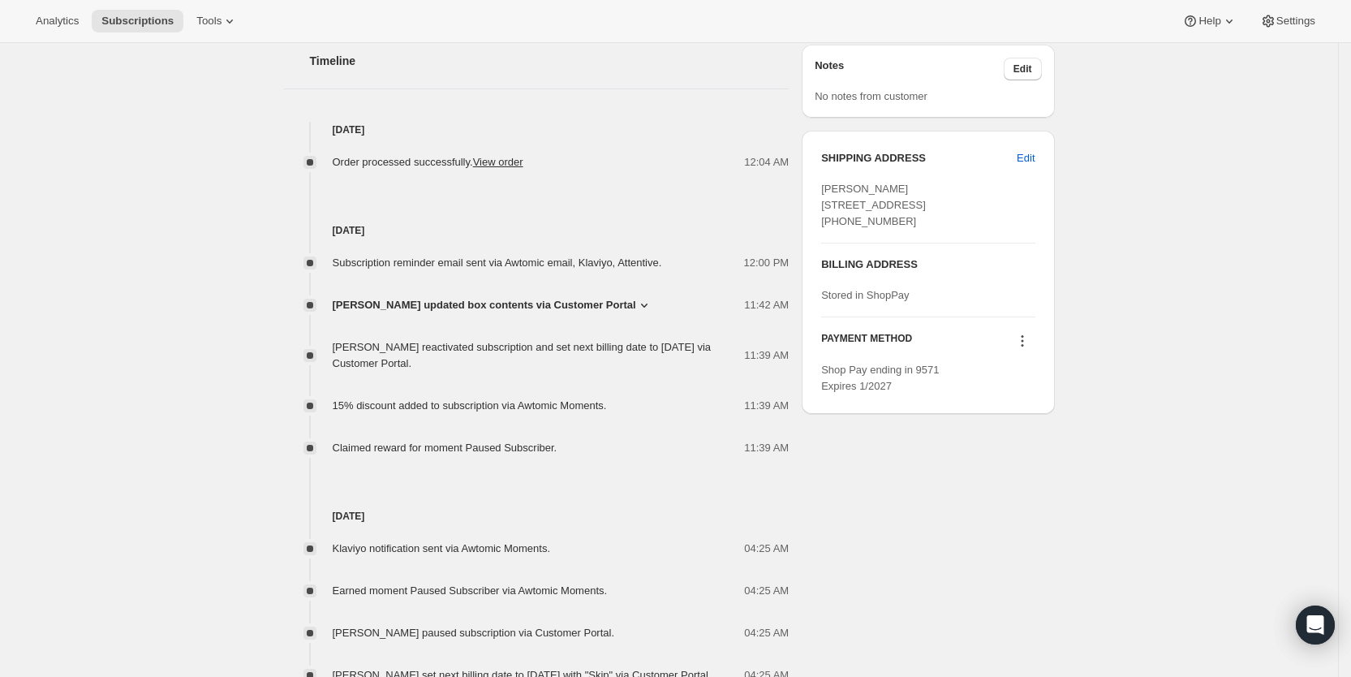
click at [641, 304] on icon at bounding box center [644, 306] width 6 height 4
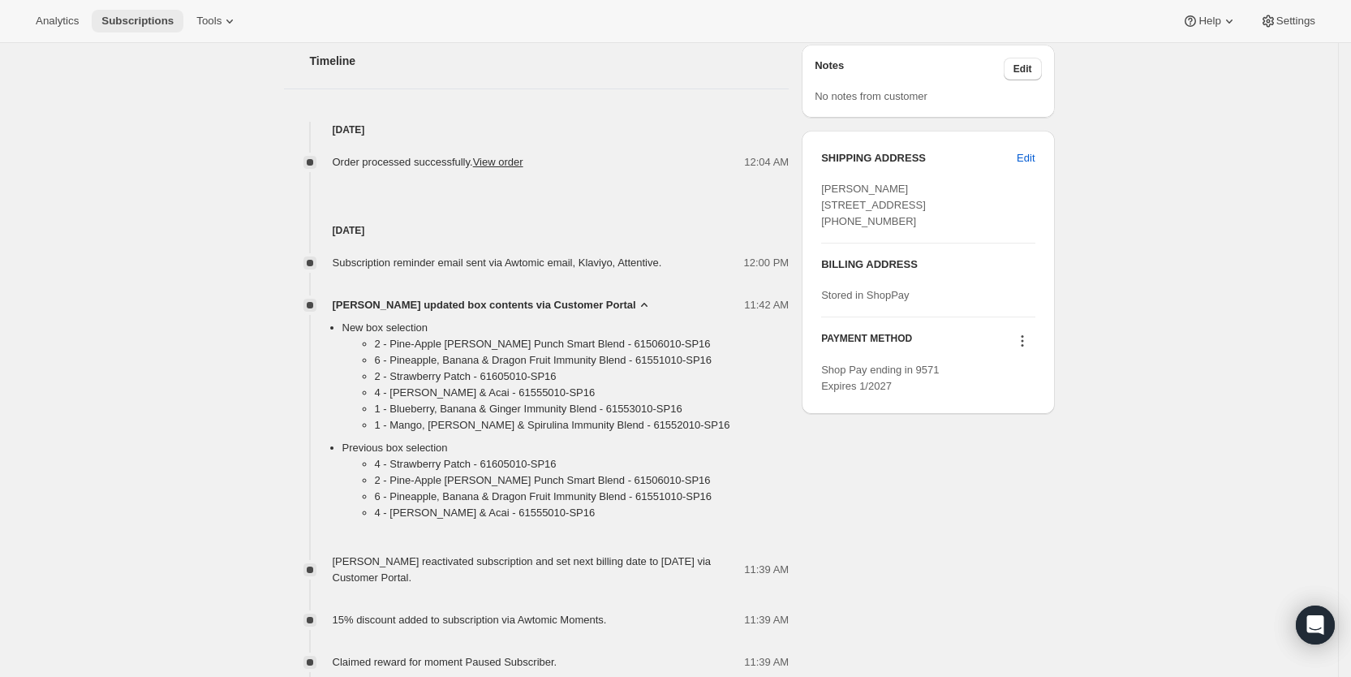
click at [155, 22] on span "Subscriptions" at bounding box center [137, 21] width 72 height 13
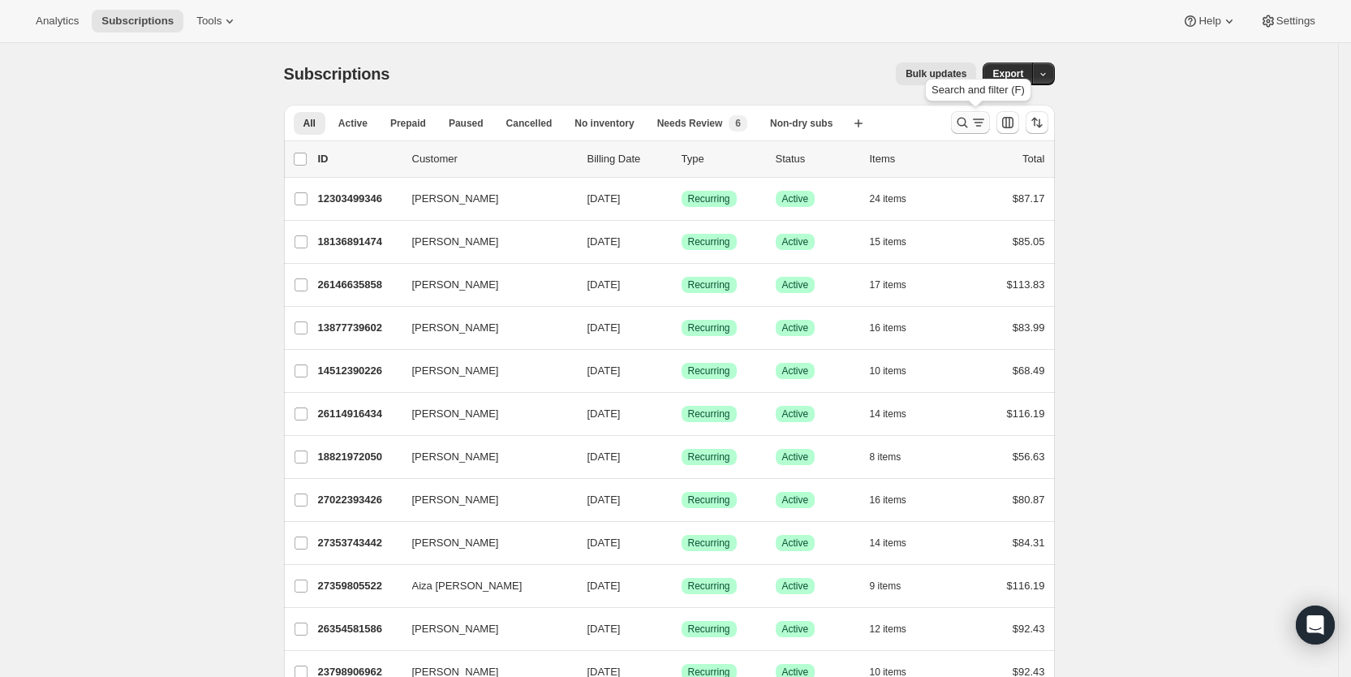
click at [980, 120] on icon "Search and filter results" at bounding box center [979, 122] width 16 height 16
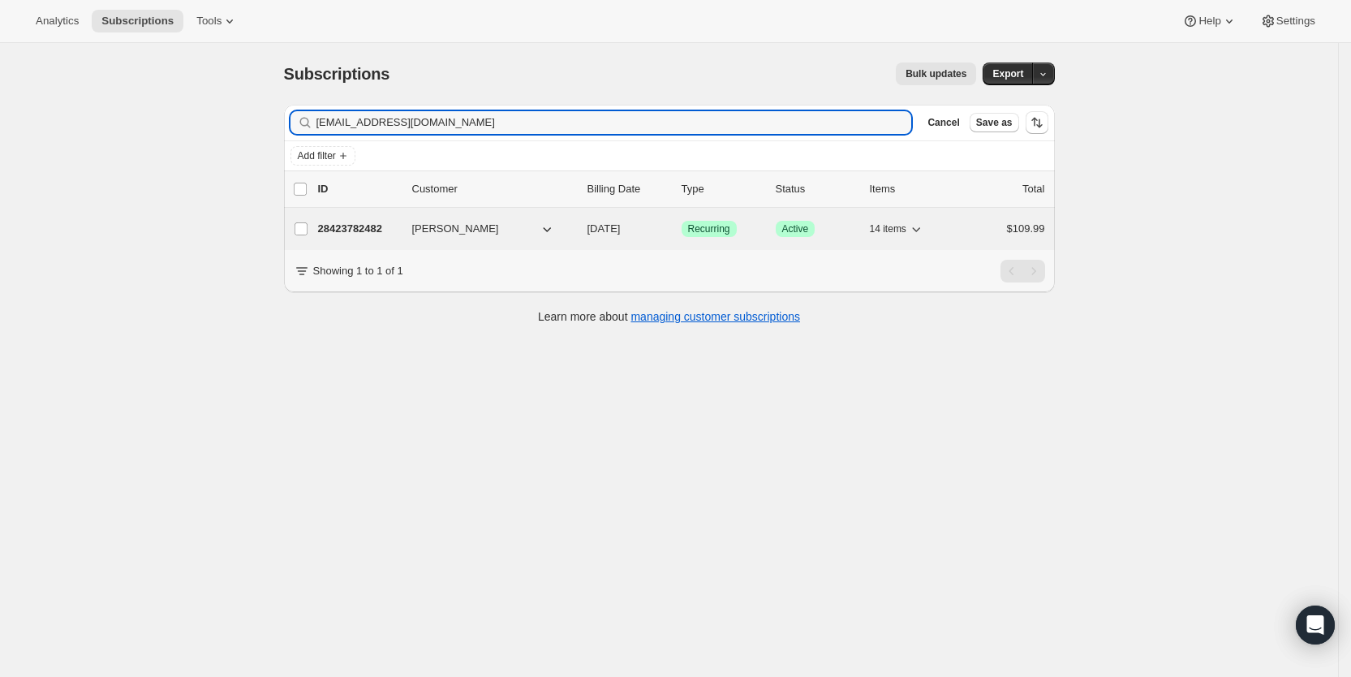
type input "raynick6132@gmail.com"
click at [621, 232] on span "11/02/2025" at bounding box center [604, 228] width 33 height 12
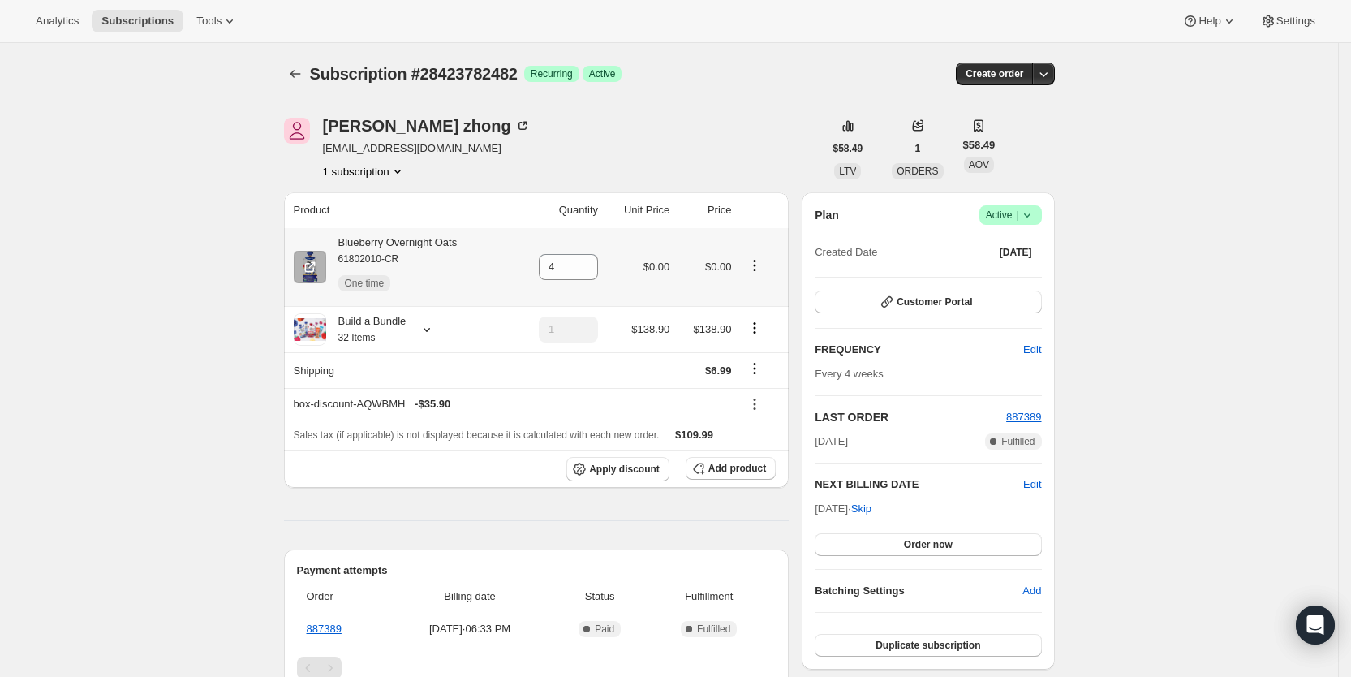
click at [758, 263] on icon "Product actions" at bounding box center [755, 265] width 16 height 16
click at [735, 354] on span "Remove" at bounding box center [728, 352] width 39 height 12
type input "0"
click at [763, 266] on icon "Product actions" at bounding box center [755, 265] width 16 height 16
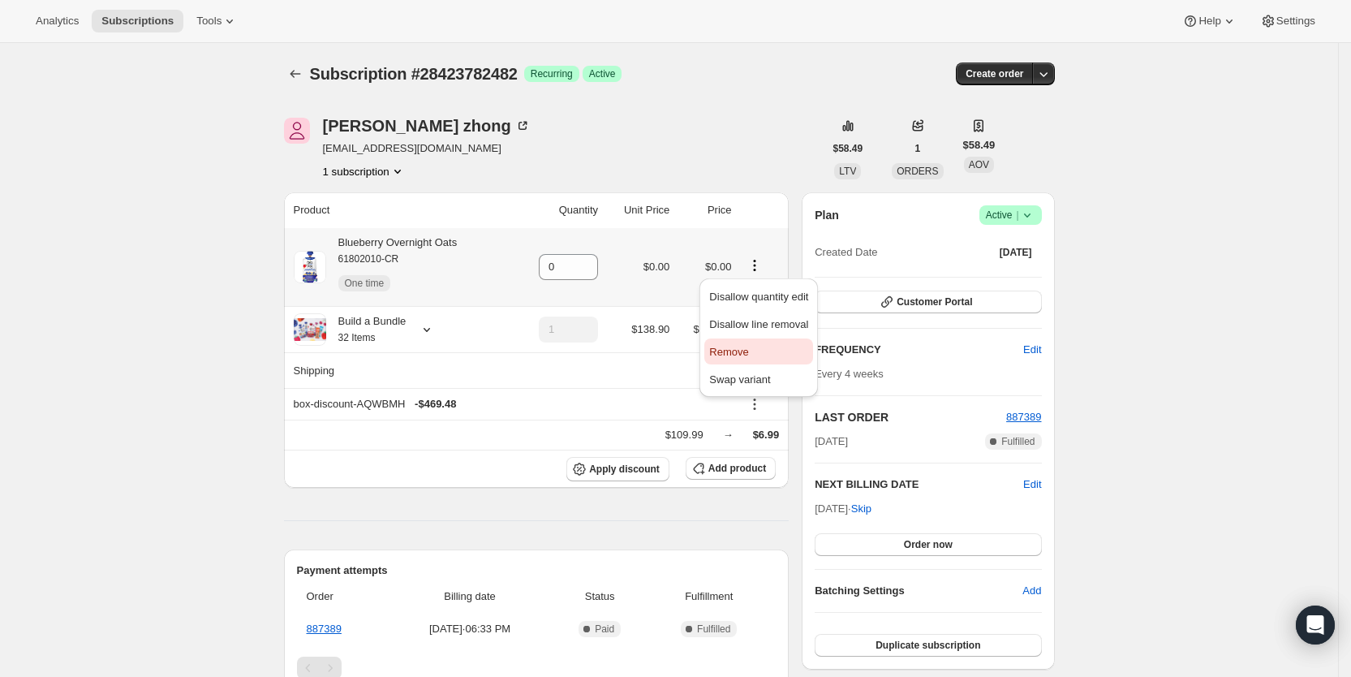
click at [730, 352] on span "Remove" at bounding box center [728, 352] width 39 height 12
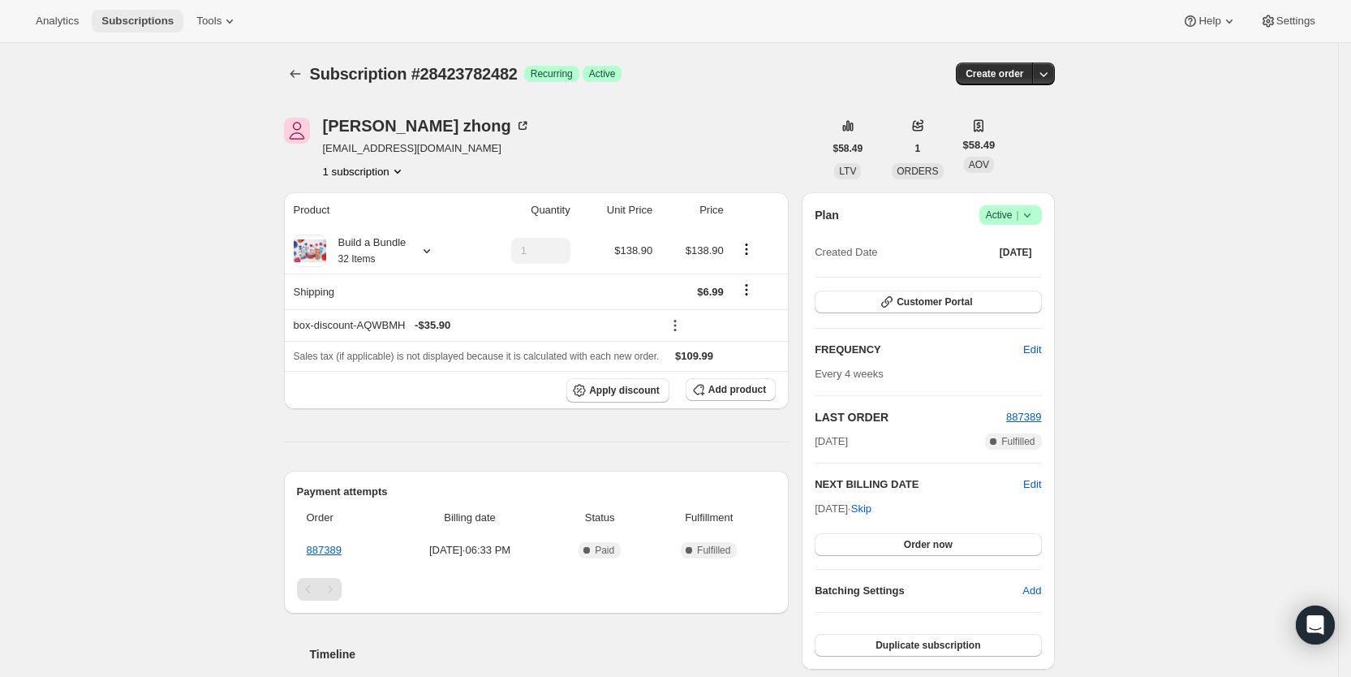
click at [126, 19] on span "Subscriptions" at bounding box center [137, 21] width 72 height 13
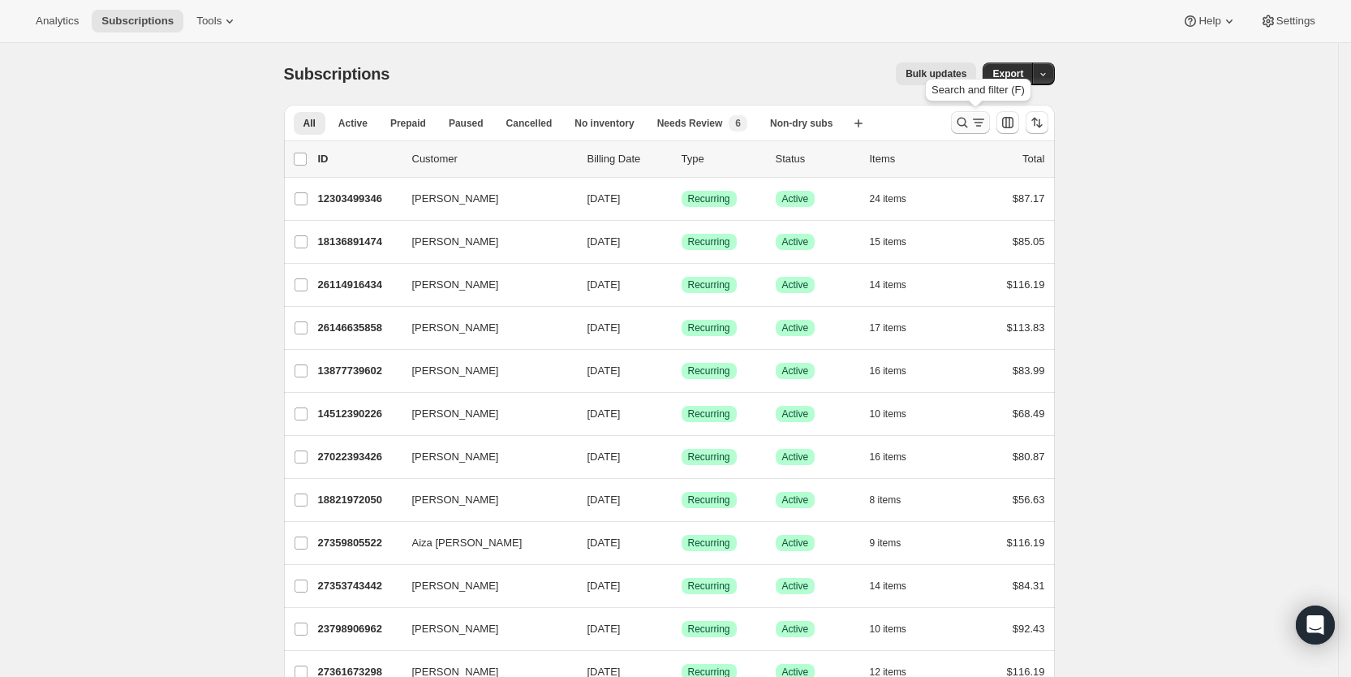
click at [981, 120] on icon "Search and filter results" at bounding box center [979, 122] width 16 height 16
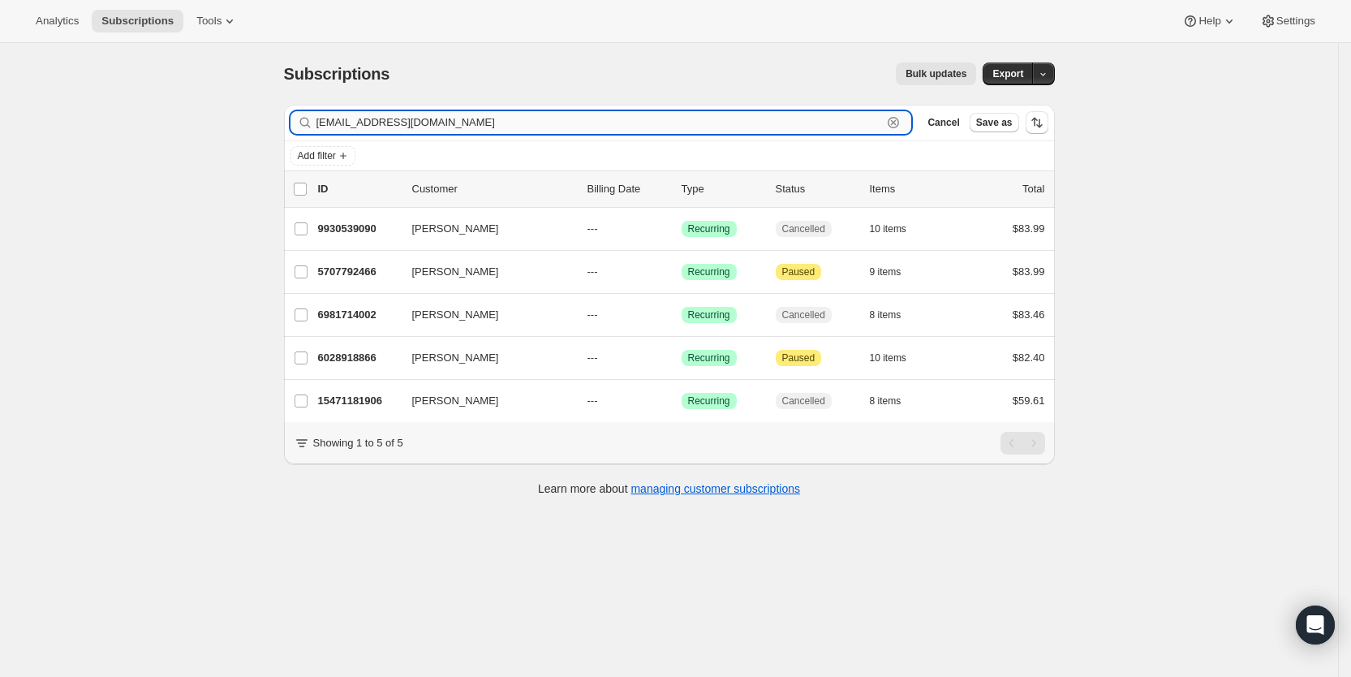
drag, startPoint x: 478, startPoint y: 117, endPoint x: 322, endPoint y: 127, distance: 156.2
click at [322, 127] on input "francescalore609@gmail.com" at bounding box center [600, 122] width 567 height 23
paste input "shopwithm"
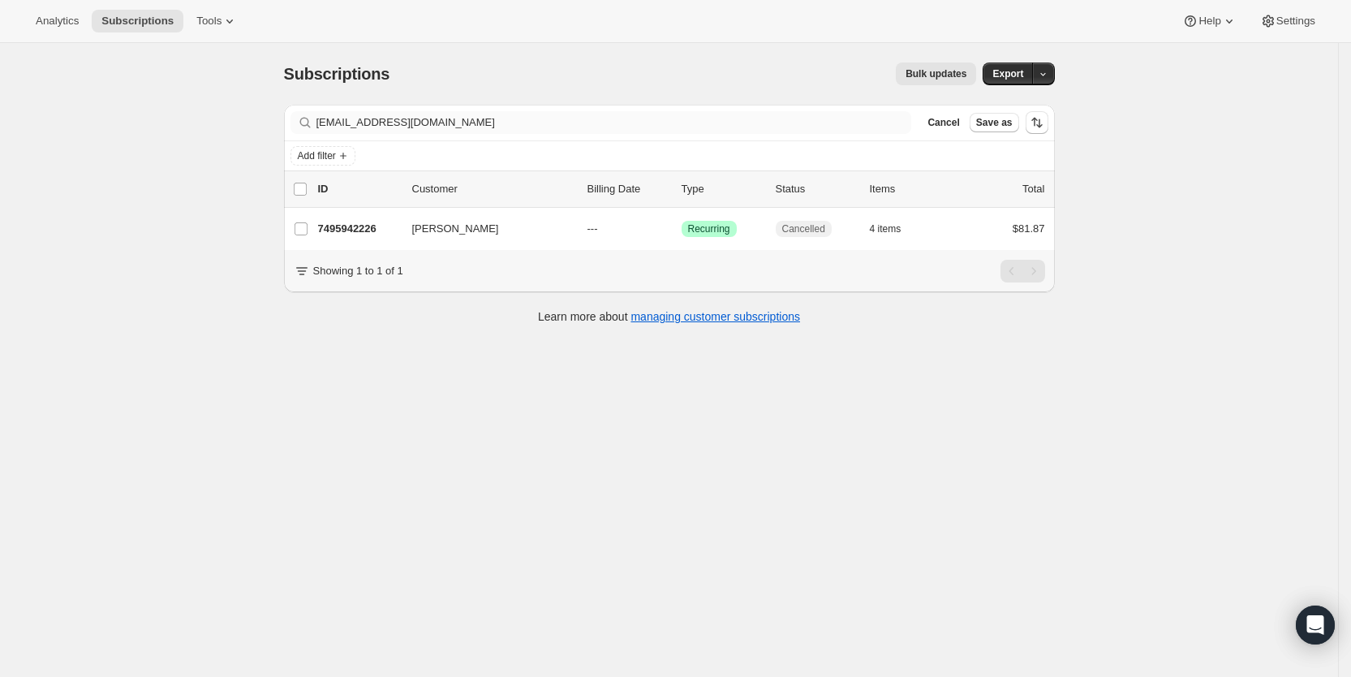
click at [486, 113] on div "Filter subscribers shopwithme609@gmail.com Clear Cancel Save as" at bounding box center [669, 123] width 771 height 36
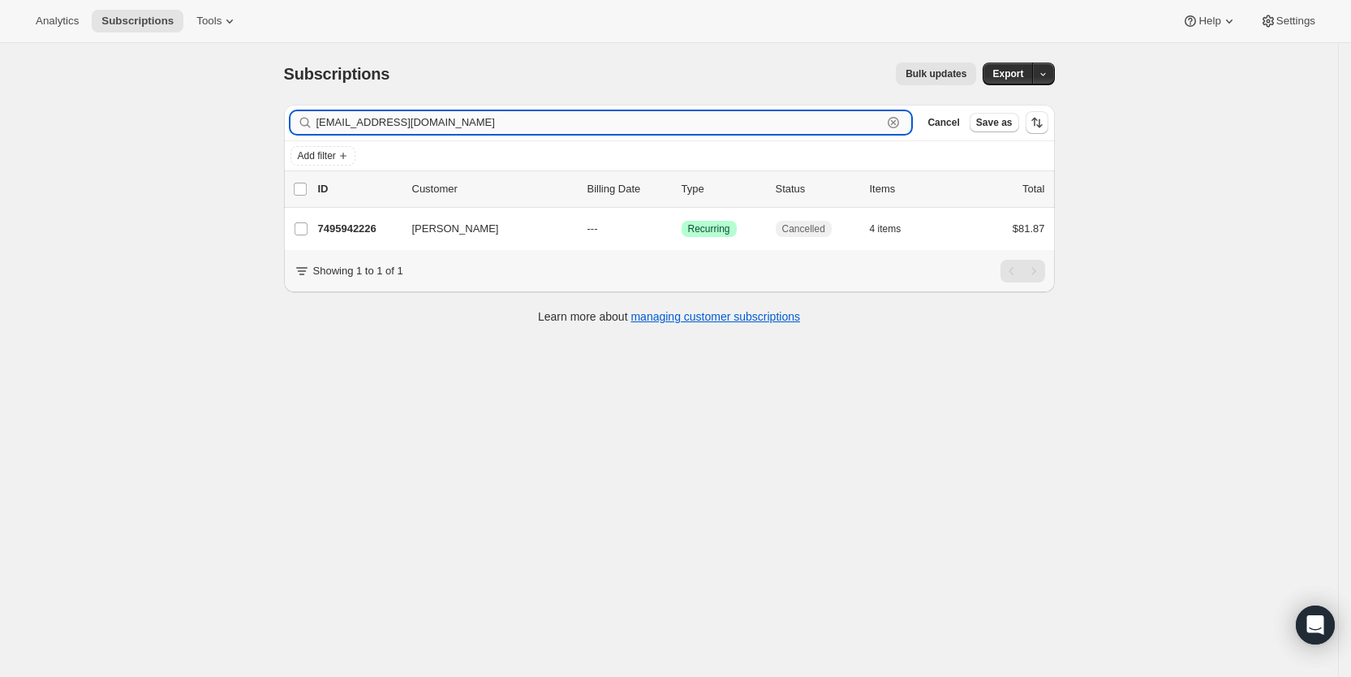
drag, startPoint x: 485, startPoint y: 116, endPoint x: 323, endPoint y: 123, distance: 162.5
click at [323, 123] on input "shopwithme609@gmail.com" at bounding box center [600, 122] width 567 height 23
paste input "munafo@upperschools.org"
drag, startPoint x: 459, startPoint y: 118, endPoint x: 325, endPoint y: 115, distance: 133.1
click at [325, 115] on input "munafo@upperschools.org" at bounding box center [600, 122] width 567 height 23
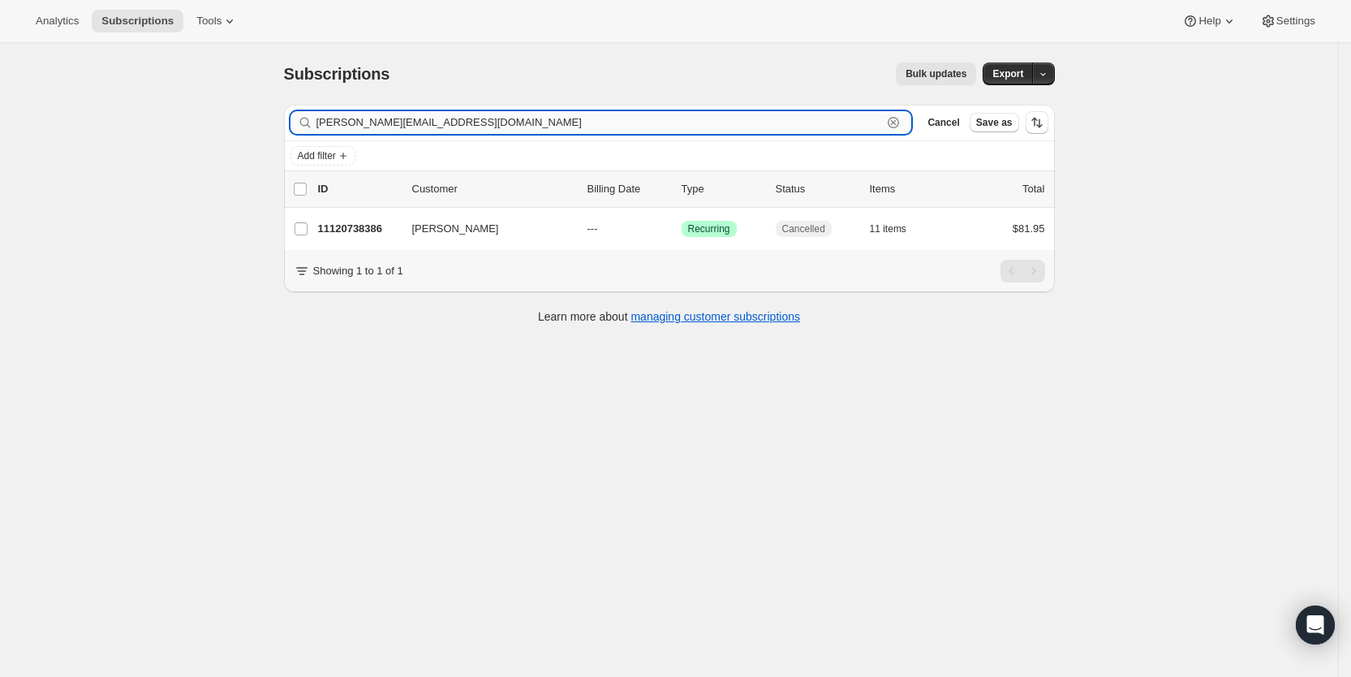
paste input "francesca.lore609@gmail.com"
drag, startPoint x: 480, startPoint y: 127, endPoint x: 315, endPoint y: 128, distance: 164.8
click at [315, 128] on div "francesca.lore609@gmail.com Clear" at bounding box center [602, 122] width 622 height 23
paste input "shopwithme."
type input "shopwithme.609@gmail.com"
